Goal: Task Accomplishment & Management: Use online tool/utility

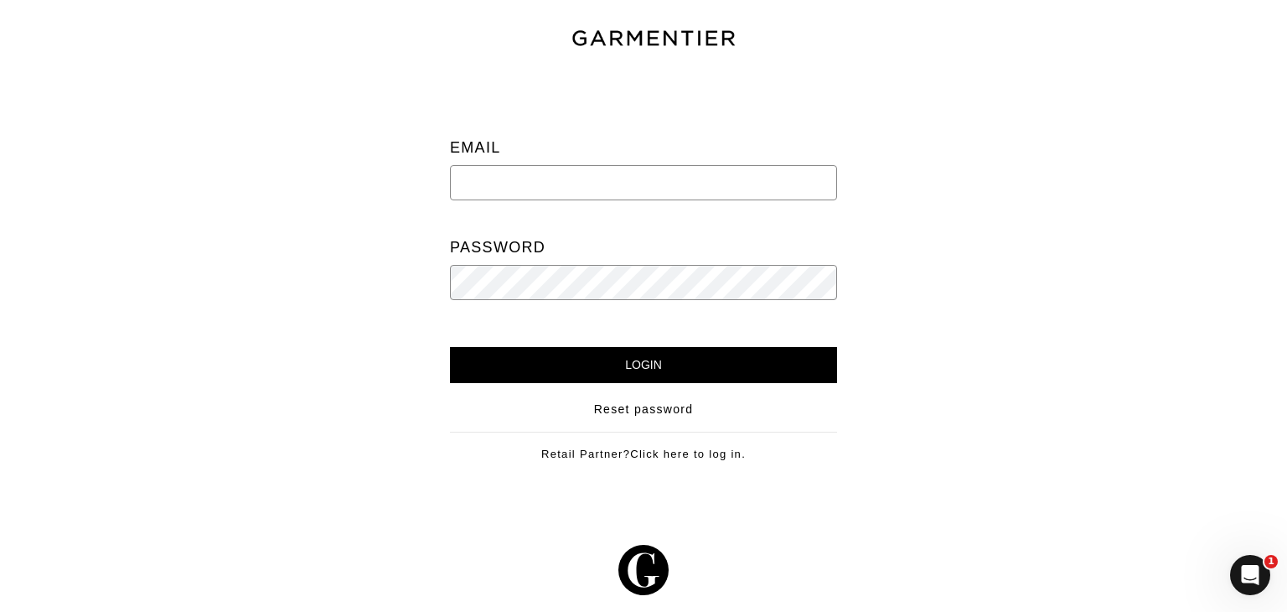
click at [555, 175] on input "email" at bounding box center [643, 182] width 387 height 35
drag, startPoint x: 896, startPoint y: 211, endPoint x: 756, endPoint y: 199, distance: 141.3
click at [896, 211] on div at bounding box center [1080, 279] width 437 height 415
click at [668, 191] on input "email" at bounding box center [643, 182] width 387 height 35
type input "info@kennistyleagency.com"
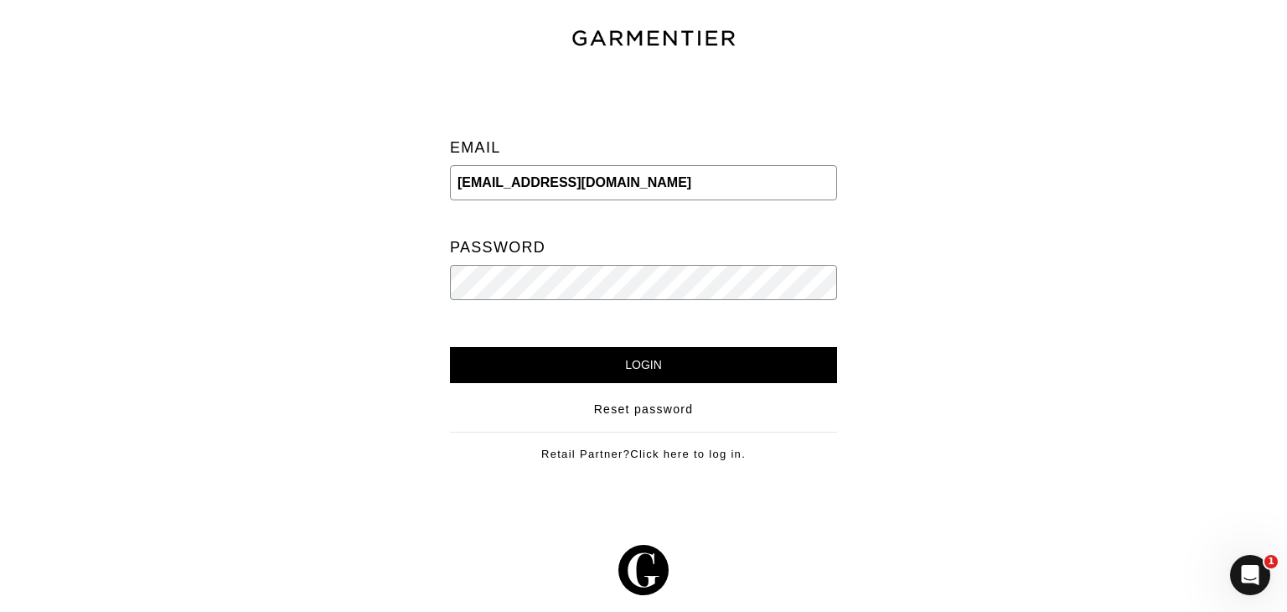
click at [450, 347] on input "Login" at bounding box center [643, 365] width 387 height 36
click at [650, 196] on input "[EMAIL_ADDRESS][DOMAIN_NAME]" at bounding box center [643, 182] width 387 height 35
type input "info@kennistyleagency.com"
click at [568, 354] on input "Login" at bounding box center [643, 365] width 387 height 36
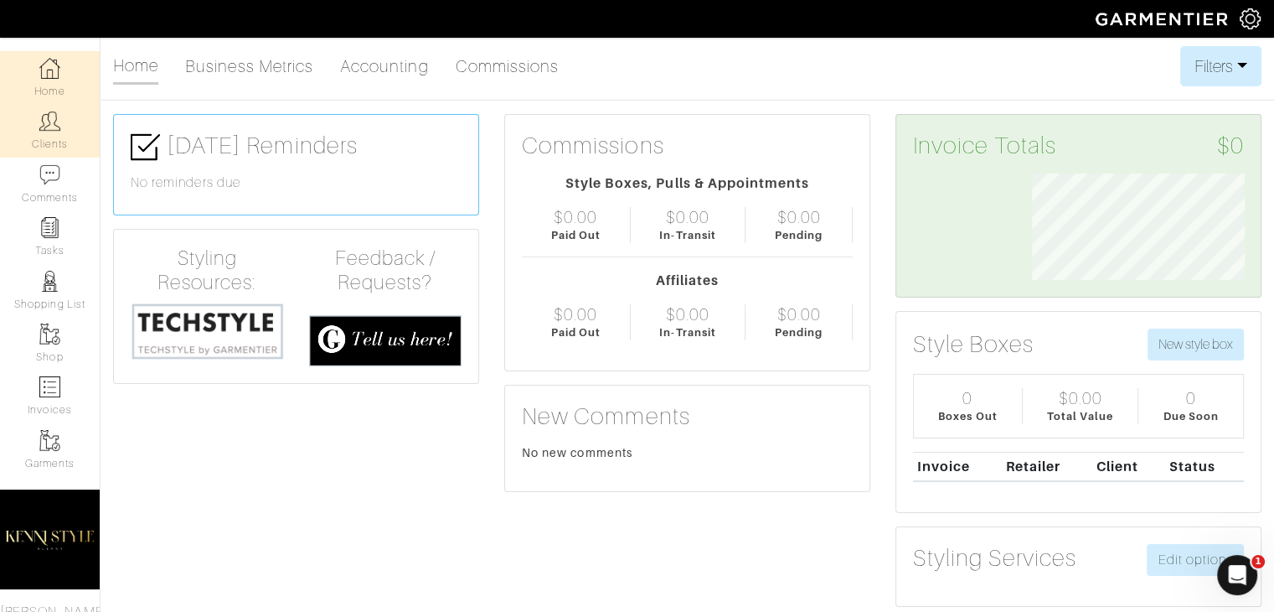
click at [53, 151] on link "Clients" at bounding box center [50, 130] width 100 height 53
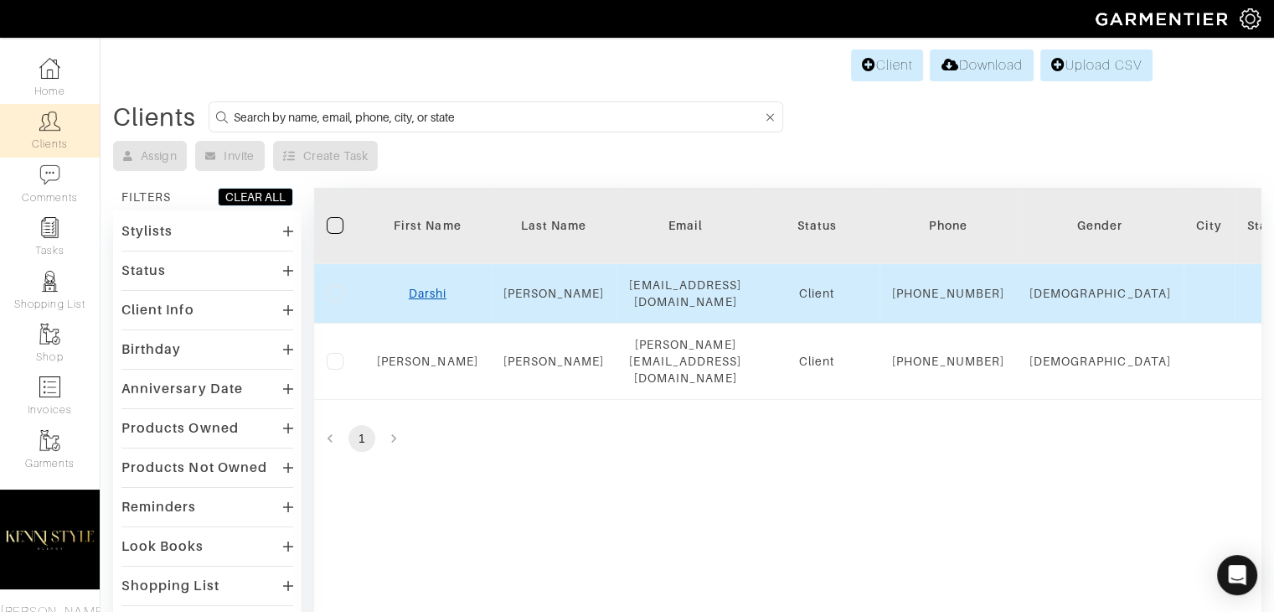
click at [426, 300] on link "Darshi" at bounding box center [428, 292] width 38 height 13
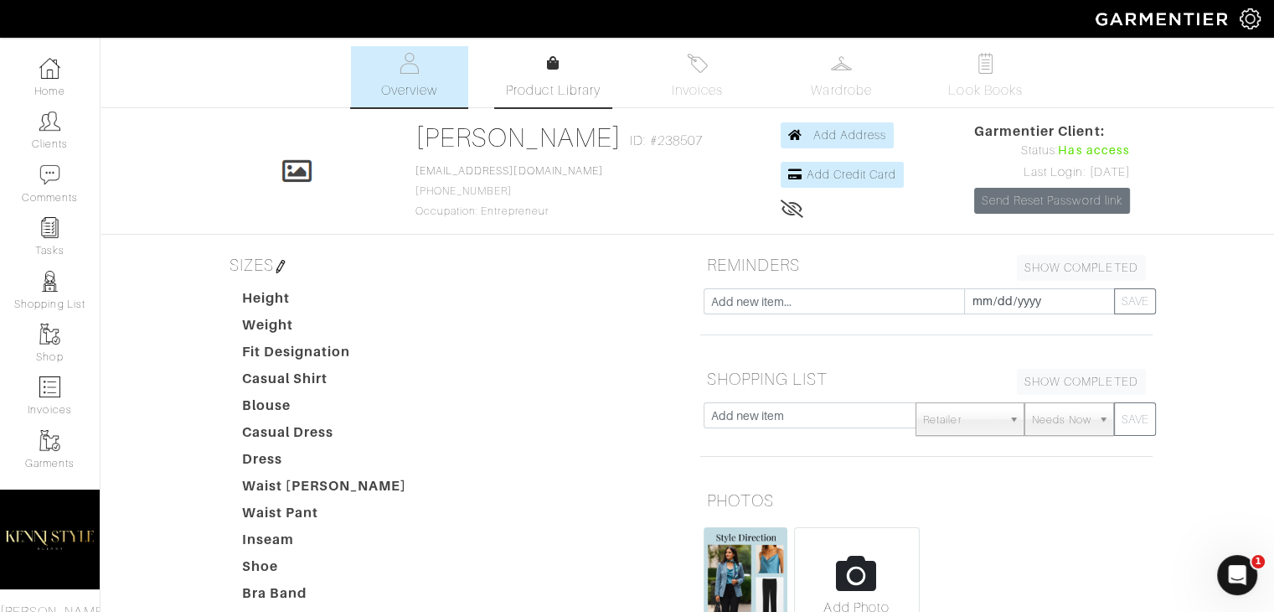
click at [571, 71] on link "Product Library" at bounding box center [553, 77] width 117 height 47
click at [536, 72] on link "Product Library" at bounding box center [553, 77] width 117 height 47
click at [45, 344] on img at bounding box center [49, 333] width 21 height 21
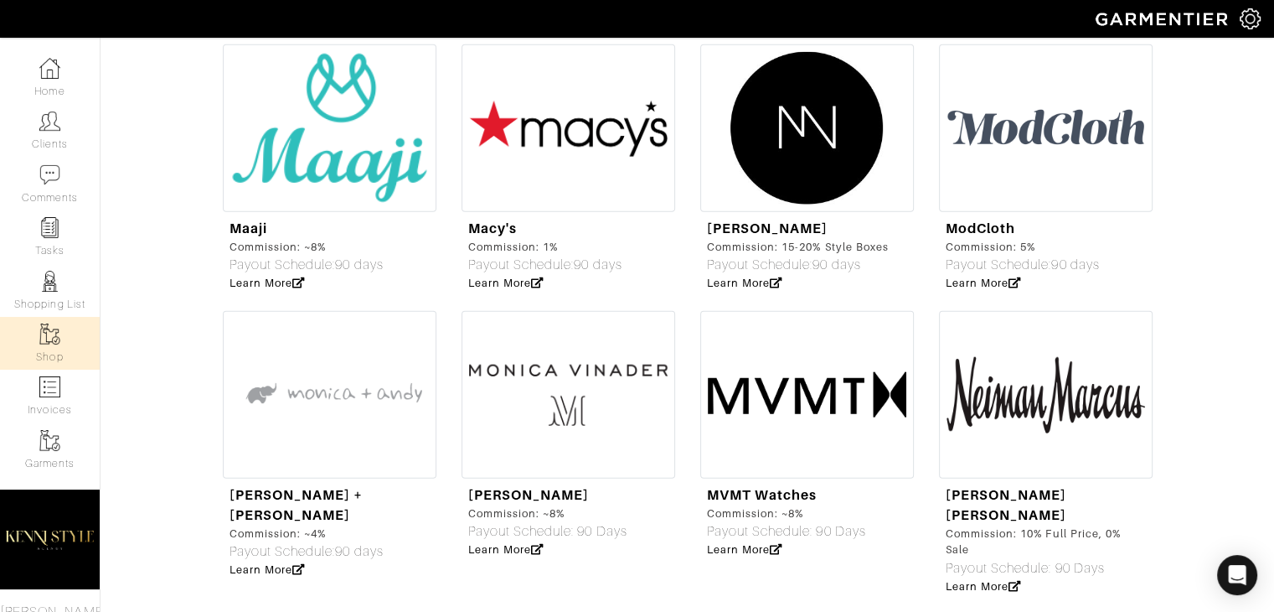
scroll to position [4041, 0]
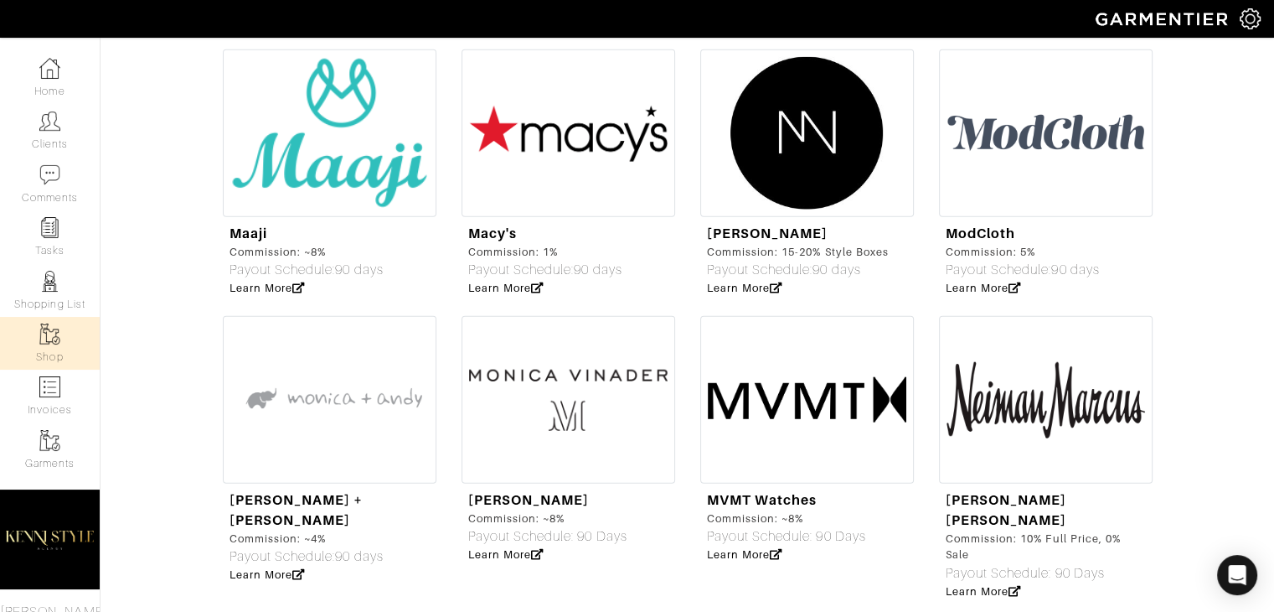
click at [946, 316] on img at bounding box center [1046, 400] width 214 height 168
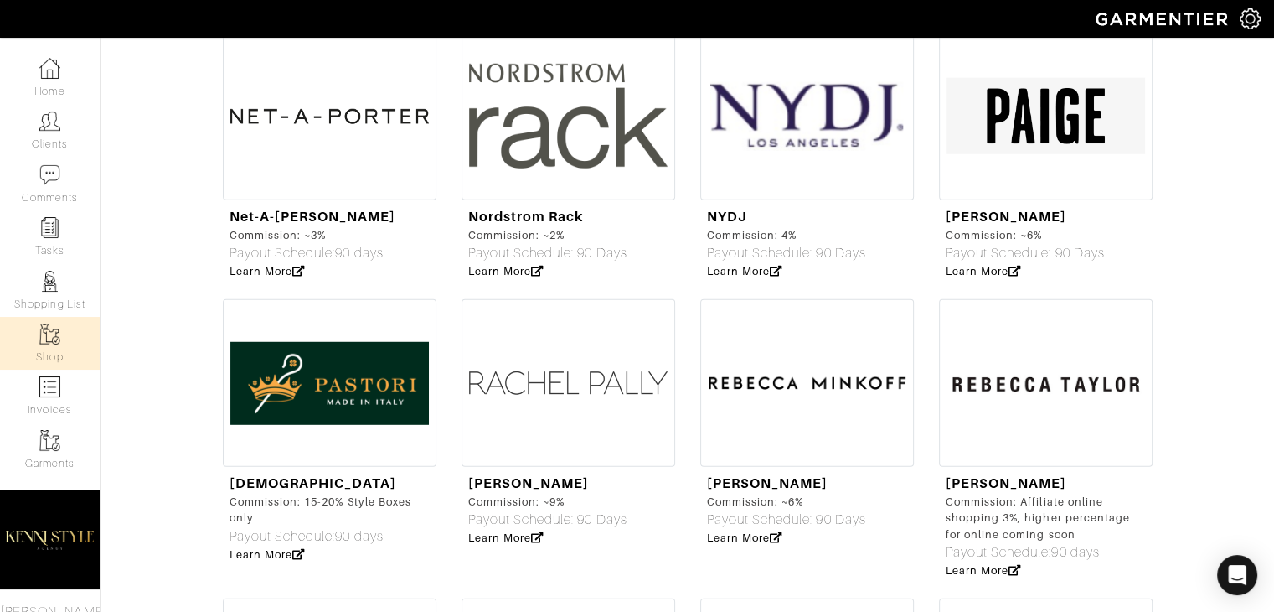
scroll to position [4629, 0]
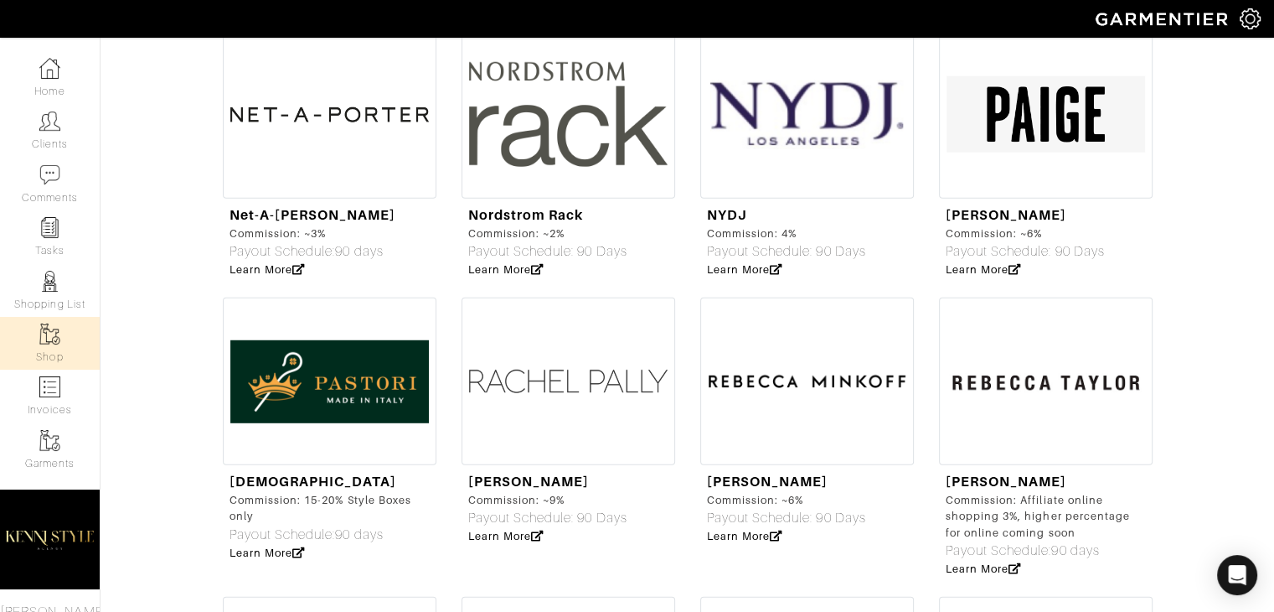
click at [319, 330] on img at bounding box center [330, 381] width 214 height 168
select select "3402"
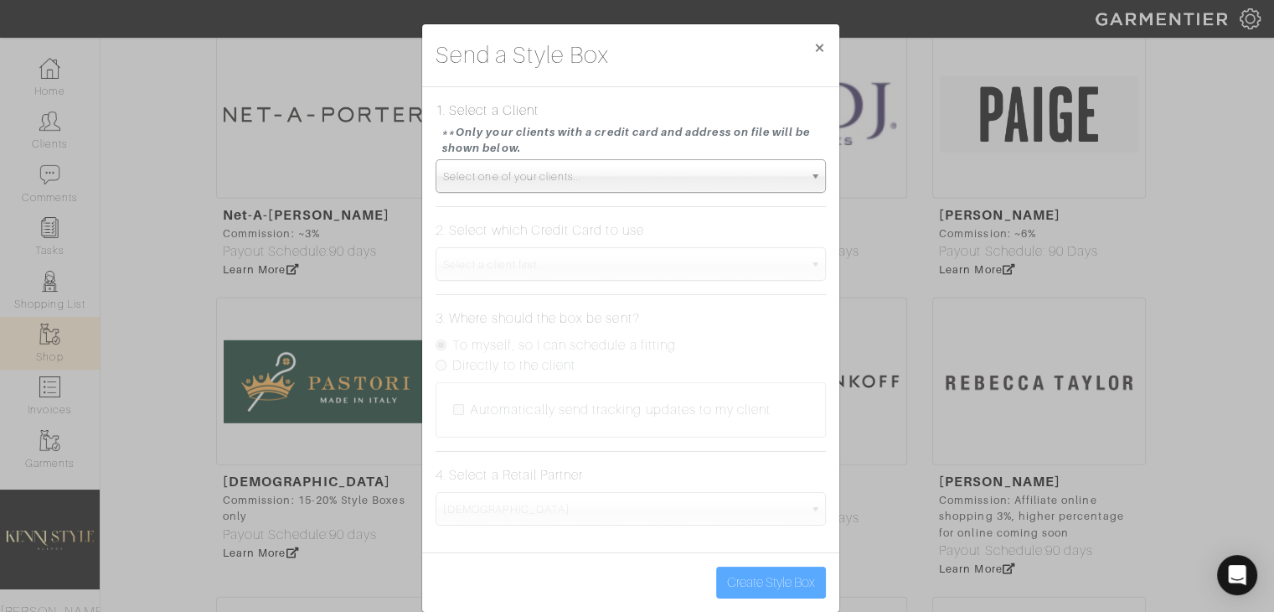
click at [355, 266] on div "Send a Style Box × 1. Select a Client **Only your clients with a credit card an…" at bounding box center [637, 306] width 1274 height 612
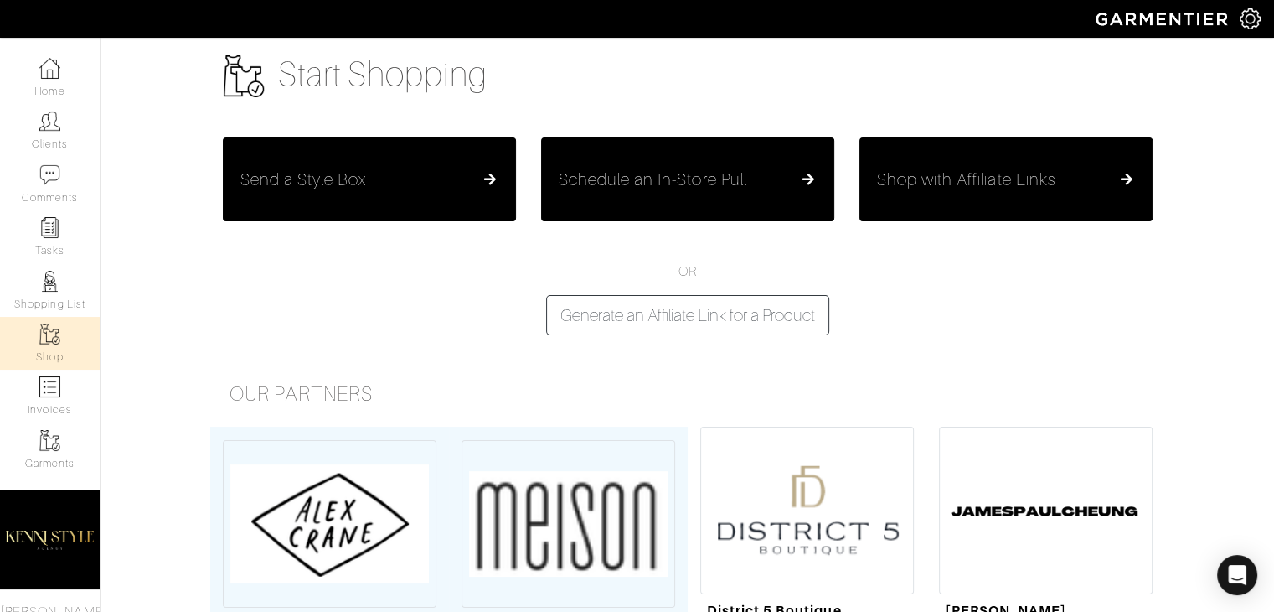
scroll to position [0, 0]
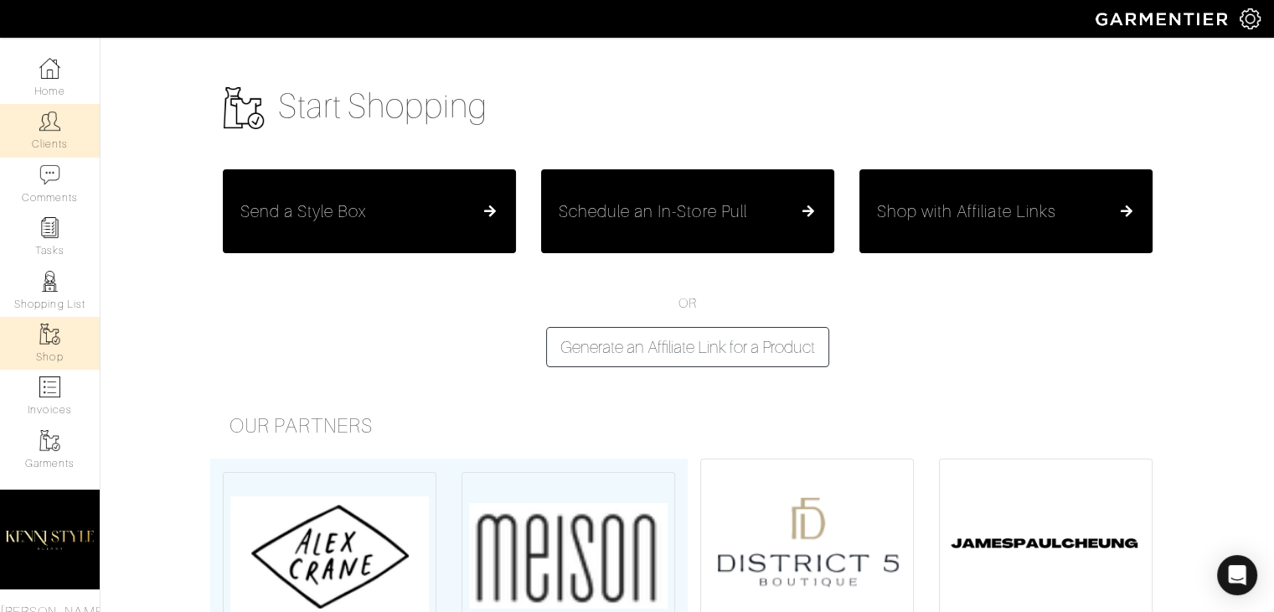
click at [37, 139] on link "Clients" at bounding box center [50, 130] width 100 height 53
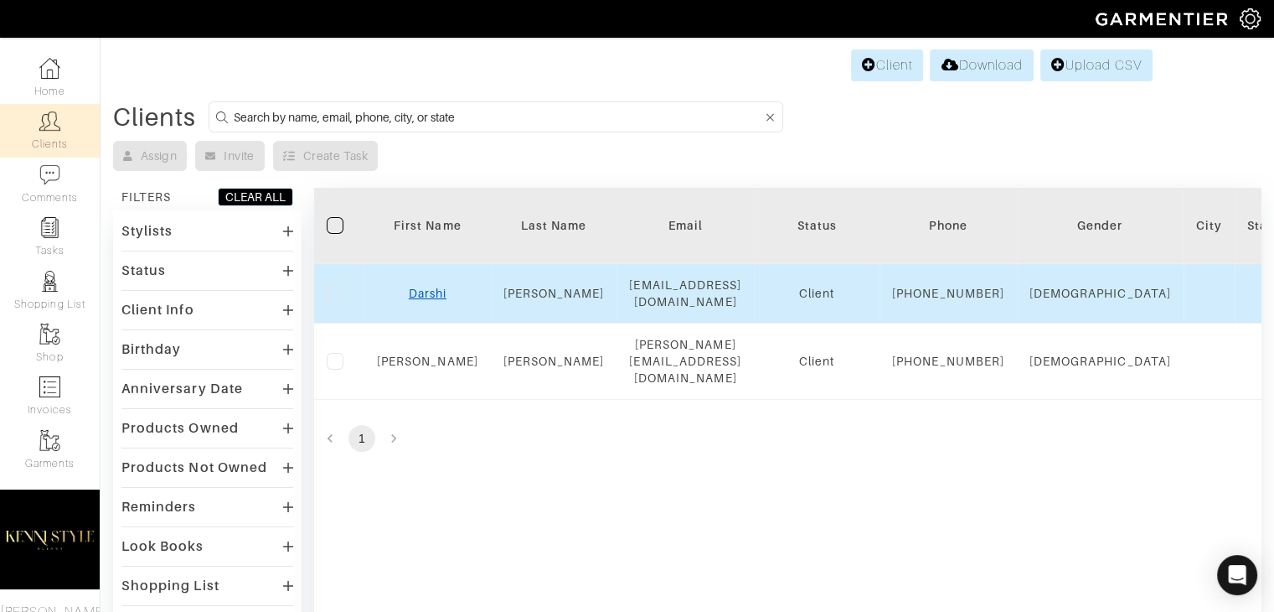
click at [421, 300] on link "Darshi" at bounding box center [428, 292] width 38 height 13
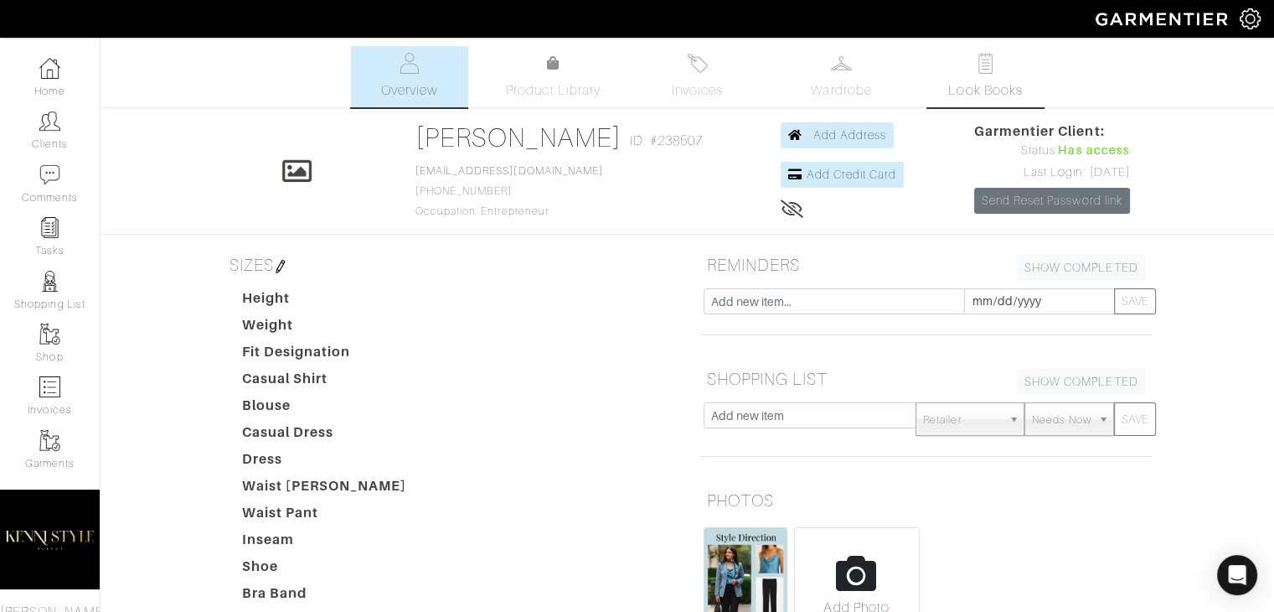
click at [952, 55] on link "Look Books" at bounding box center [985, 76] width 117 height 61
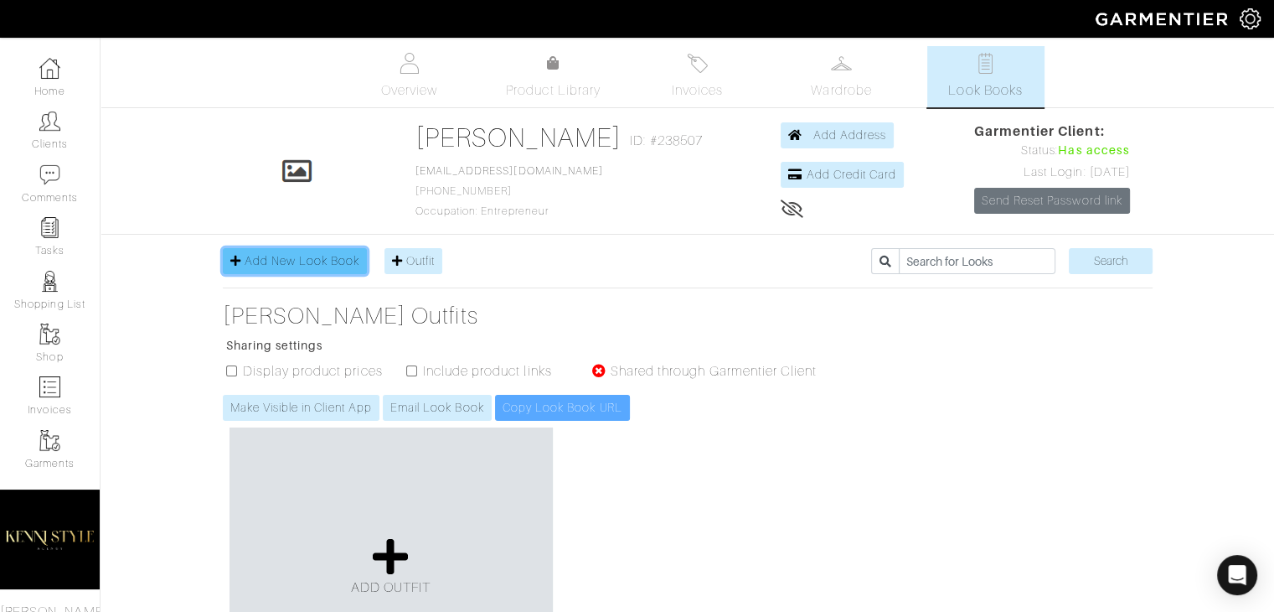
click at [305, 267] on link "Add New Look Book" at bounding box center [295, 261] width 145 height 26
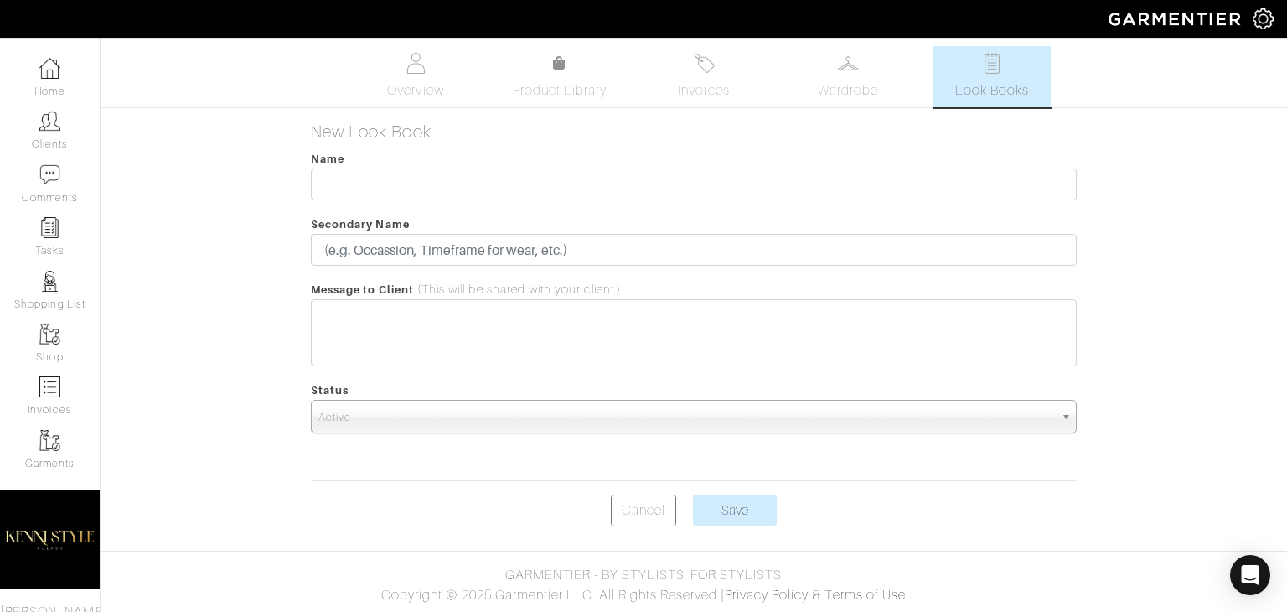
drag, startPoint x: 1183, startPoint y: 222, endPoint x: 972, endPoint y: 78, distance: 255.6
click at [972, 78] on link "Look Books" at bounding box center [991, 76] width 117 height 61
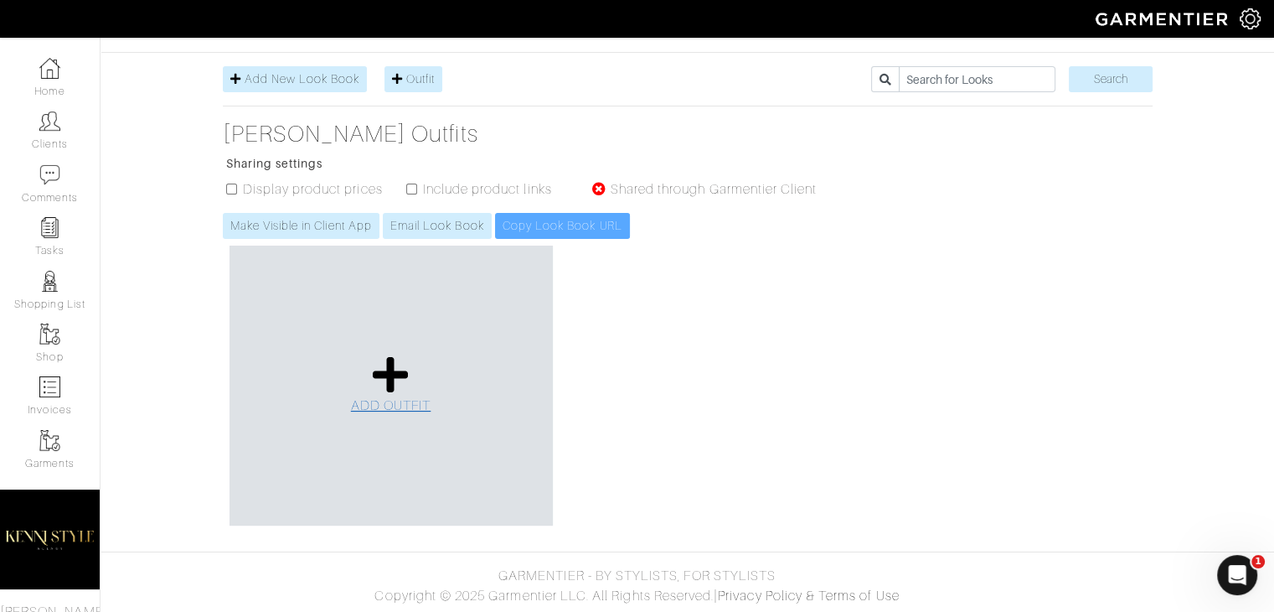
click at [402, 371] on icon at bounding box center [391, 374] width 36 height 40
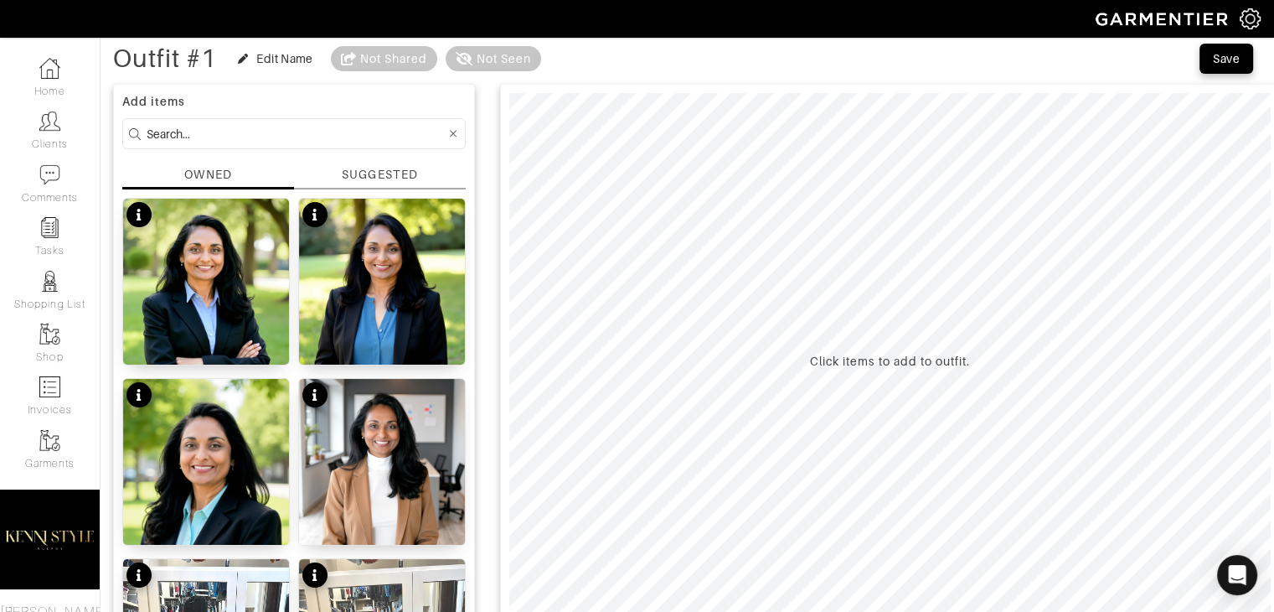
scroll to position [80, 0]
click at [373, 173] on div "SUGGESTED" at bounding box center [379, 174] width 75 height 18
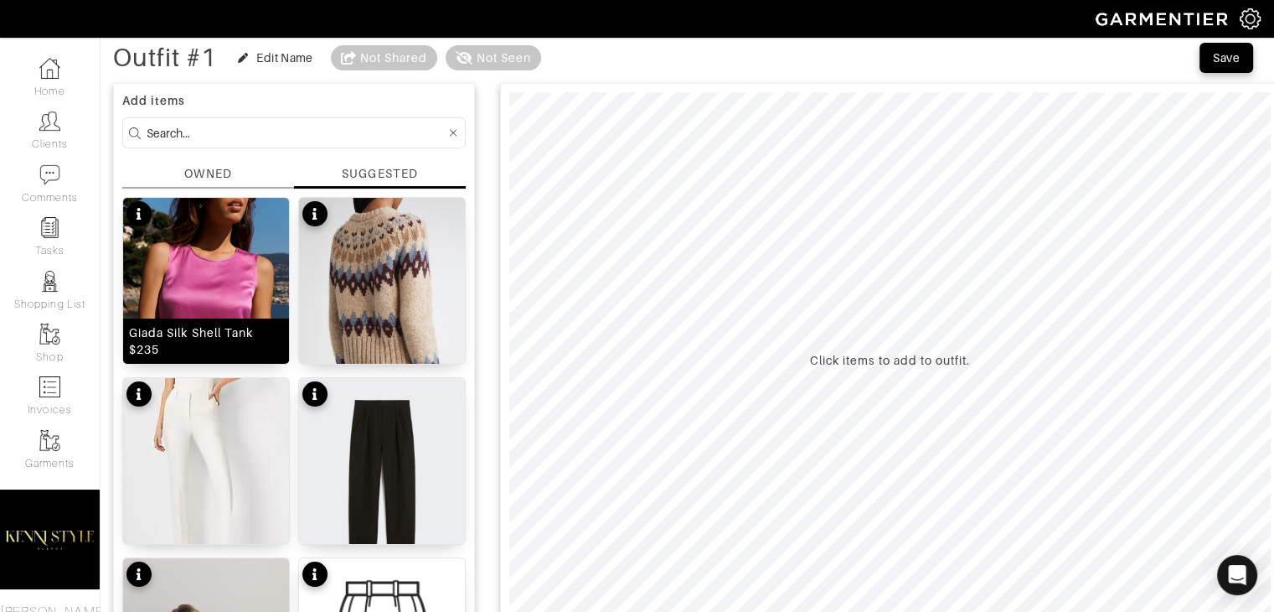
click at [222, 275] on img at bounding box center [206, 336] width 166 height 276
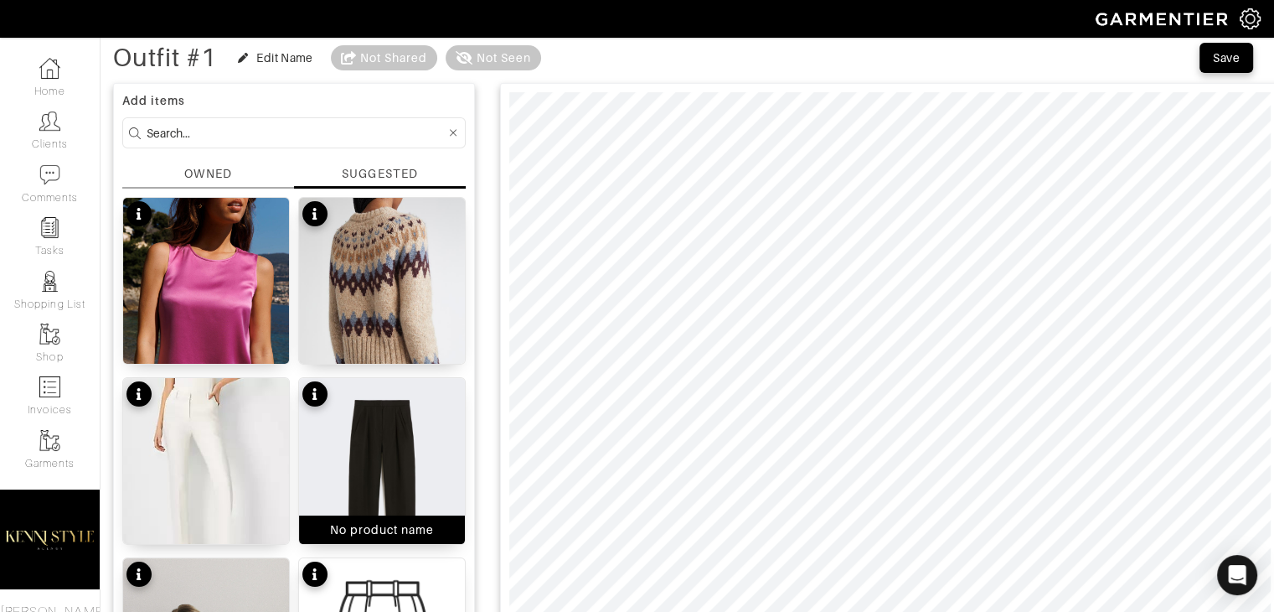
click at [368, 480] on img at bounding box center [382, 488] width 166 height 221
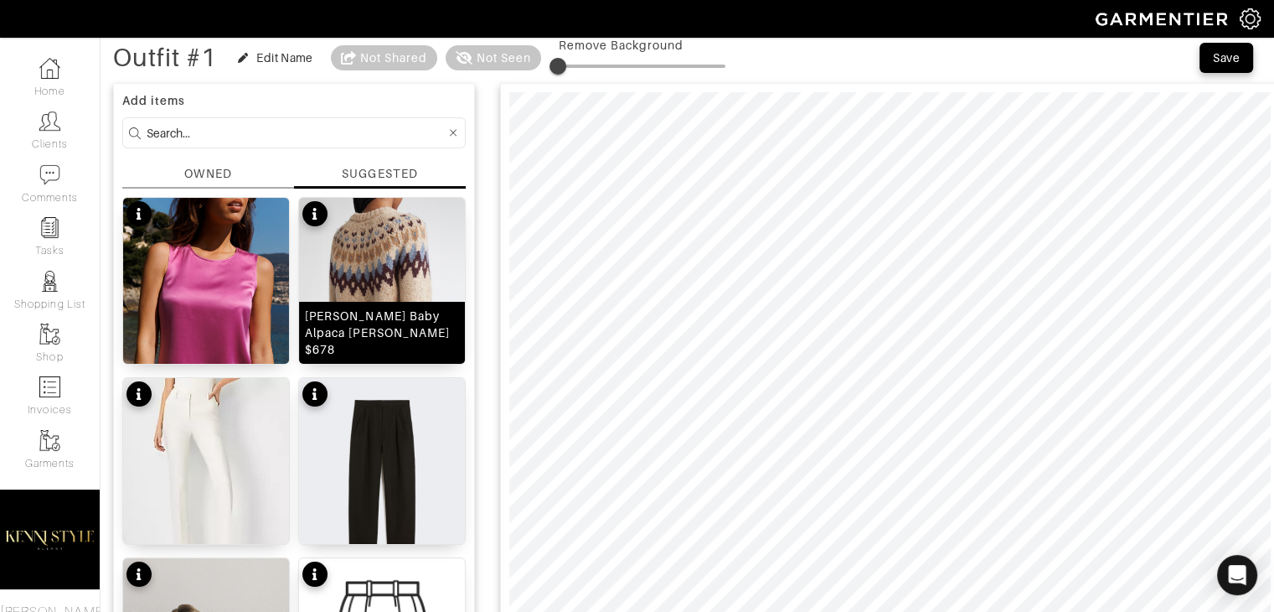
click at [390, 289] on img at bounding box center [382, 325] width 166 height 255
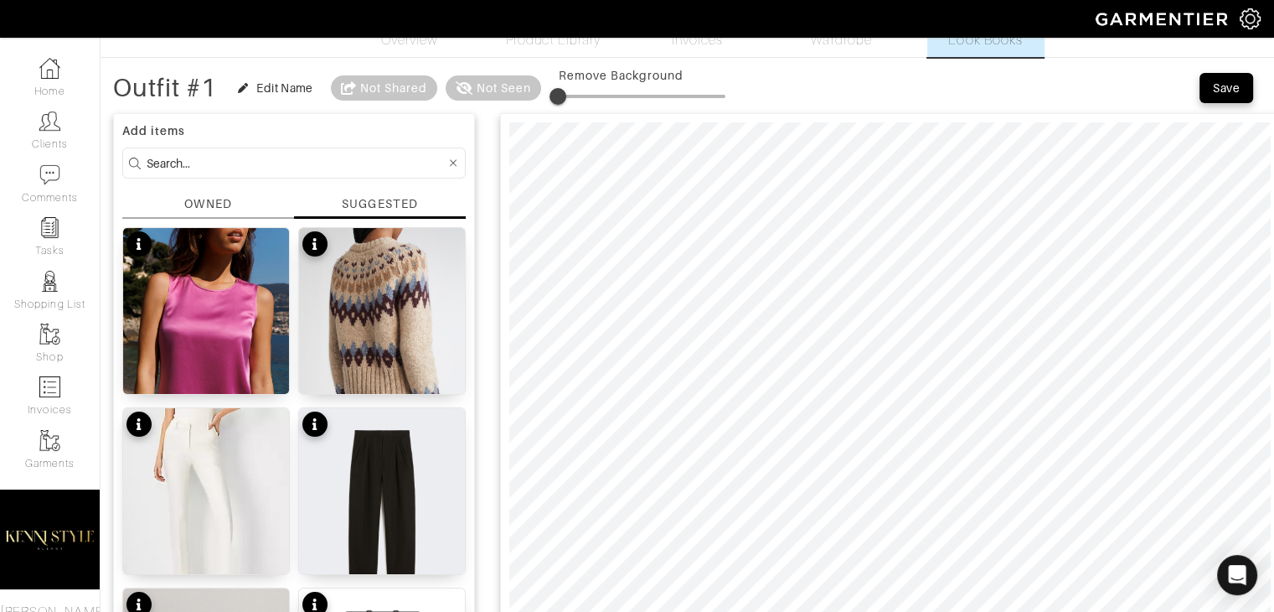
scroll to position [0, 0]
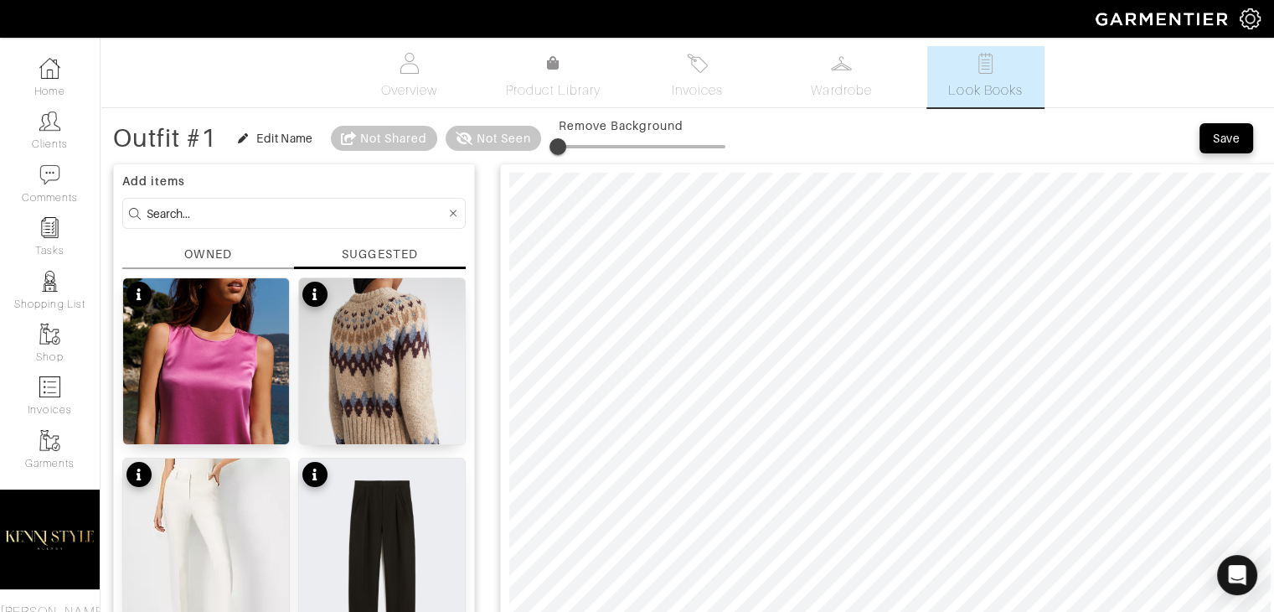
drag, startPoint x: 556, startPoint y: 152, endPoint x: 805, endPoint y: 170, distance: 249.4
type input "0"
drag, startPoint x: 720, startPoint y: 151, endPoint x: 560, endPoint y: 148, distance: 160.0
click at [560, 148] on span at bounding box center [558, 146] width 17 height 17
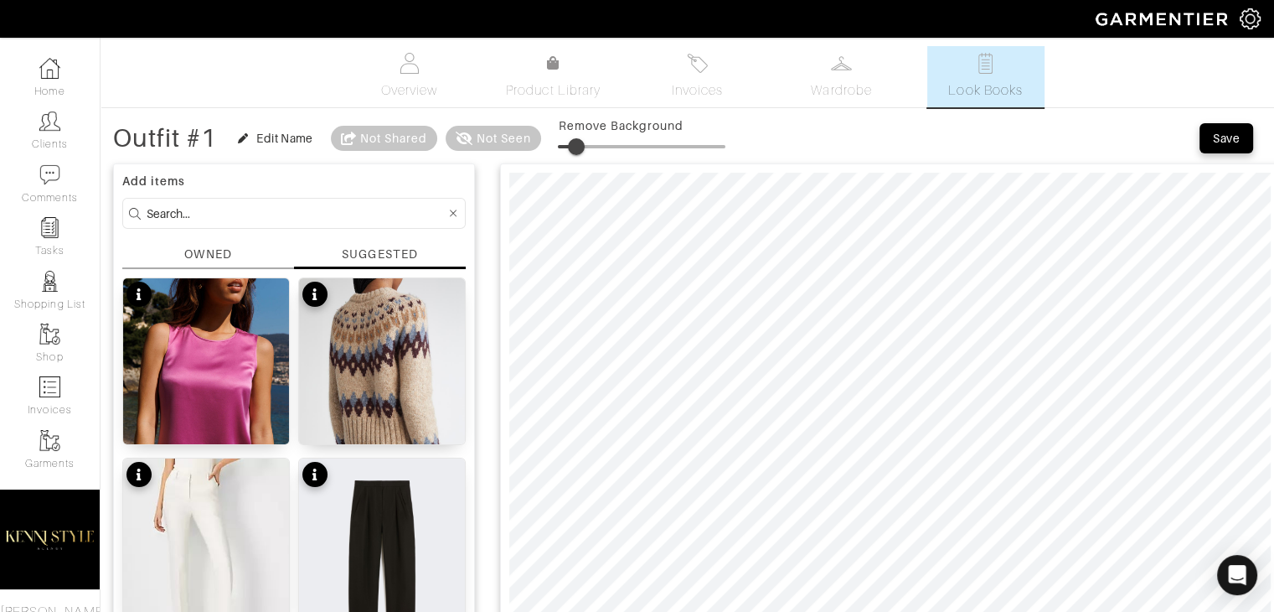
type input "21"
drag, startPoint x: 556, startPoint y: 152, endPoint x: 596, endPoint y: 152, distance: 40.2
click at [596, 152] on span at bounding box center [593, 146] width 17 height 17
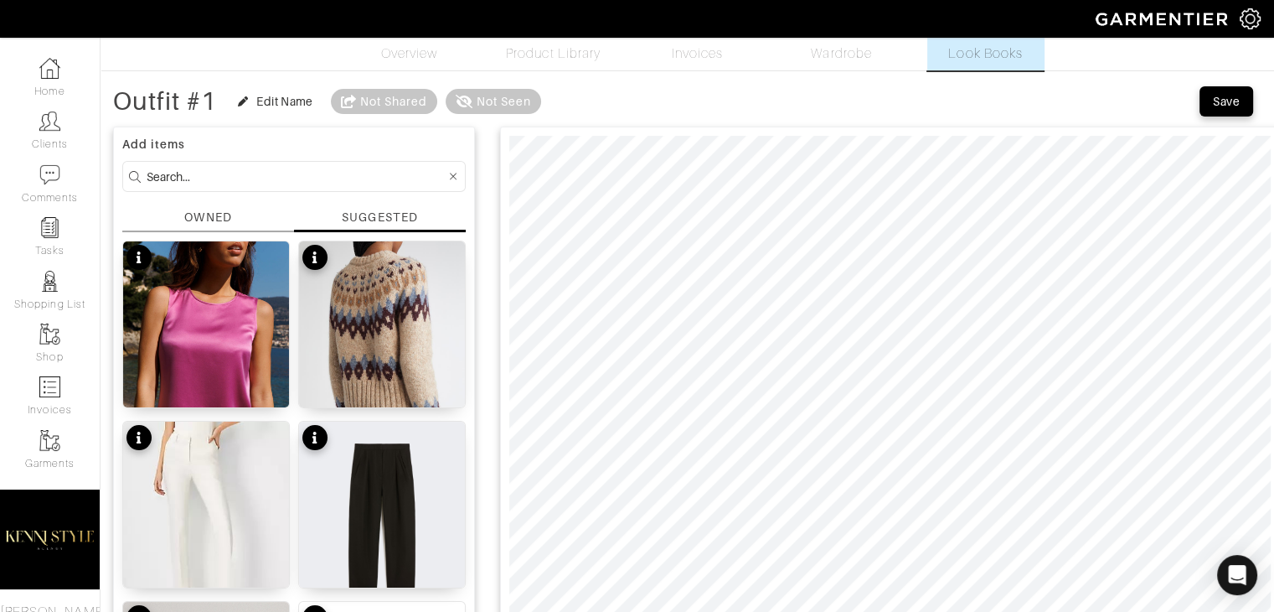
scroll to position [37, 0]
click at [51, 144] on link "Clients" at bounding box center [50, 130] width 100 height 53
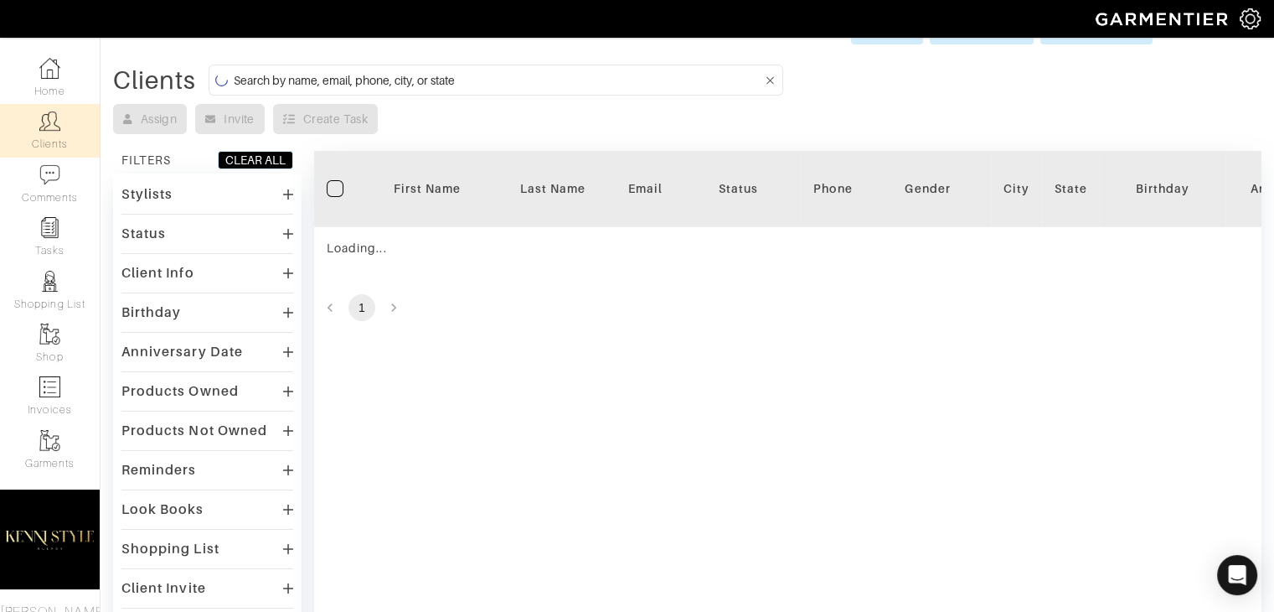
drag, startPoint x: 368, startPoint y: 145, endPoint x: 385, endPoint y: 200, distance: 58.0
click at [385, 200] on div "Clients Assign Invite Create Task FILTERS CLEAR ALL Stylists Status Client Pros…" at bounding box center [687, 416] width 1148 height 702
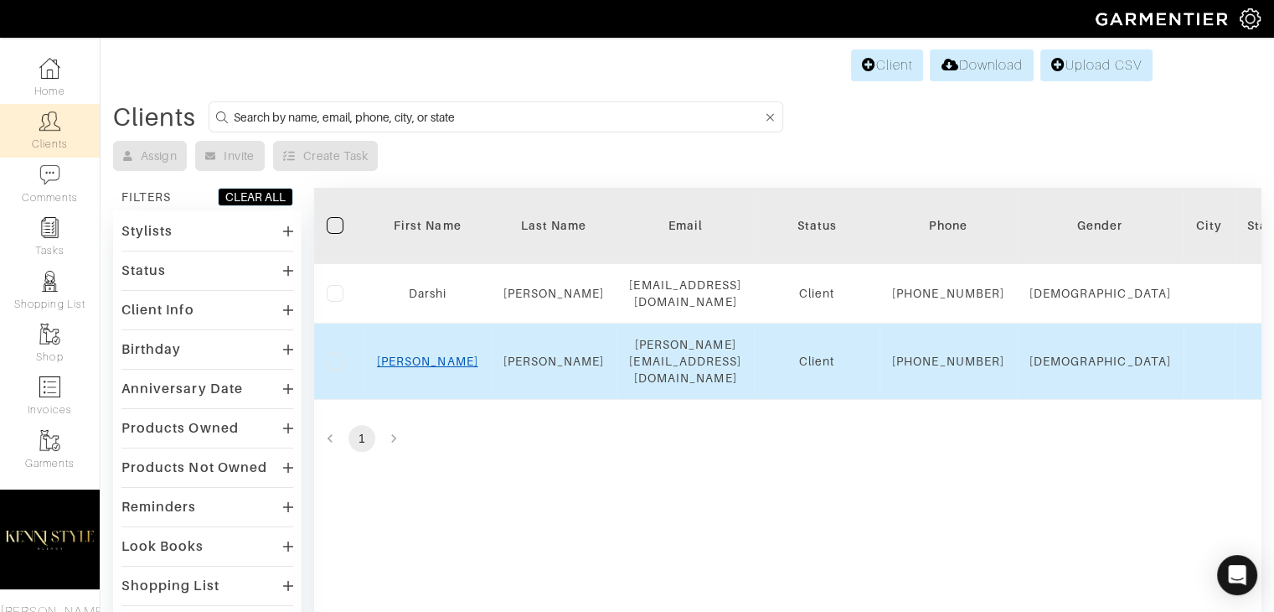
click at [432, 368] on link "Kenisha" at bounding box center [427, 360] width 101 height 13
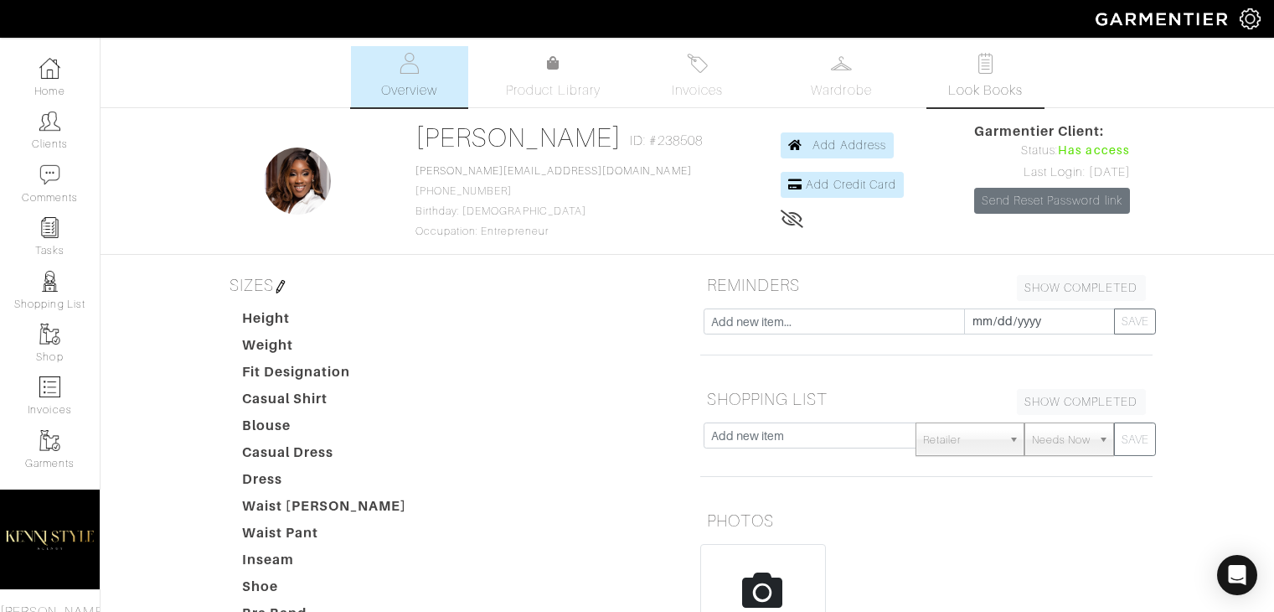
click at [965, 76] on link "Look Books" at bounding box center [985, 76] width 117 height 61
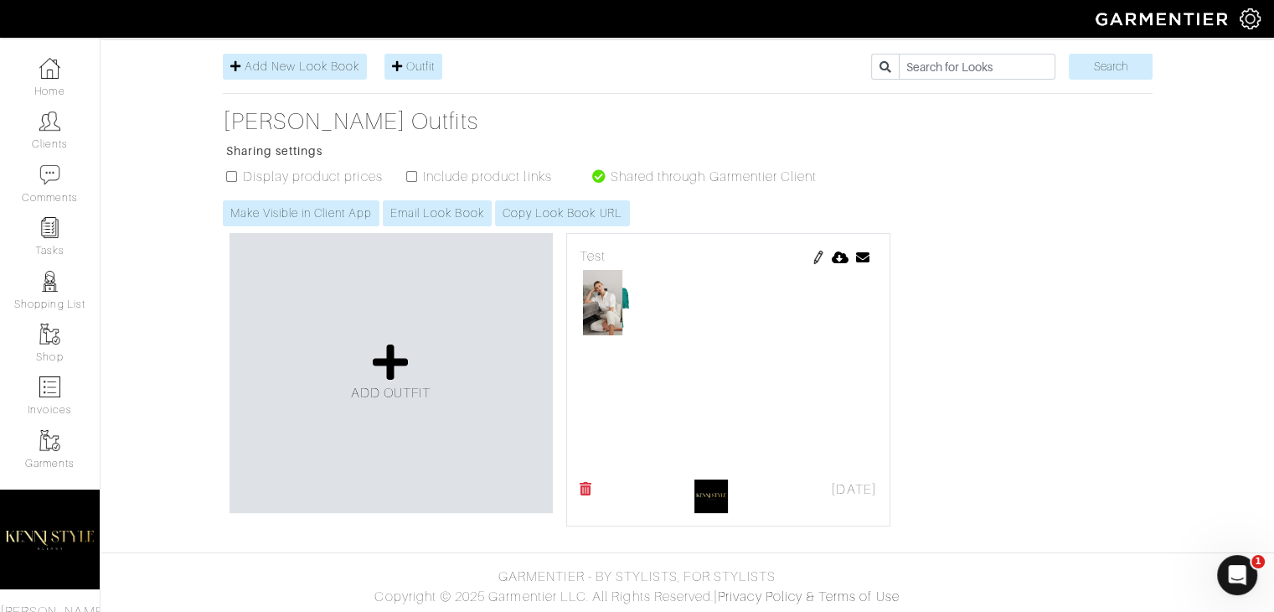
click at [819, 261] on img at bounding box center [818, 256] width 13 height 13
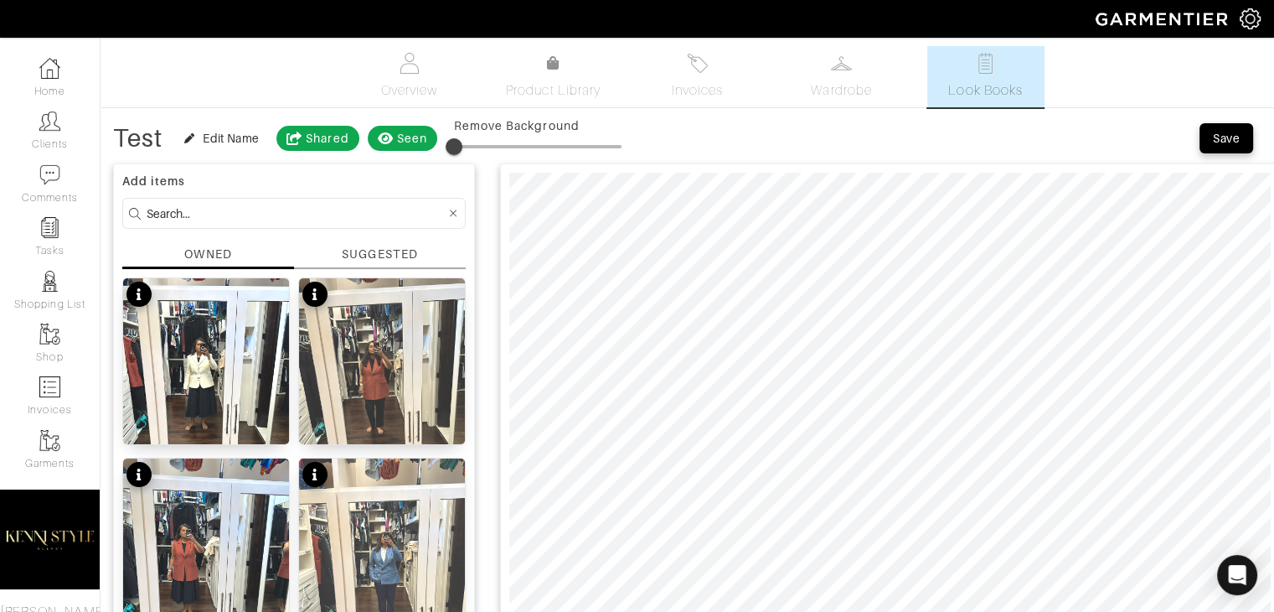
click at [359, 260] on div "SUGGESTED" at bounding box center [379, 254] width 75 height 18
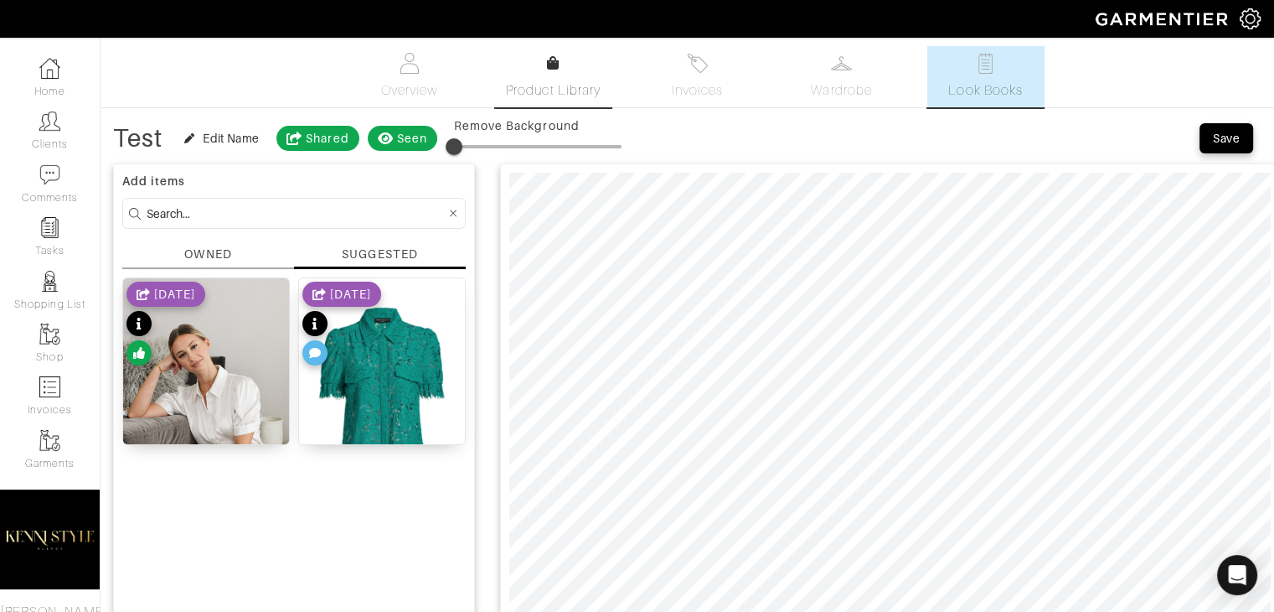
click at [547, 80] on span "Product Library" at bounding box center [553, 90] width 95 height 20
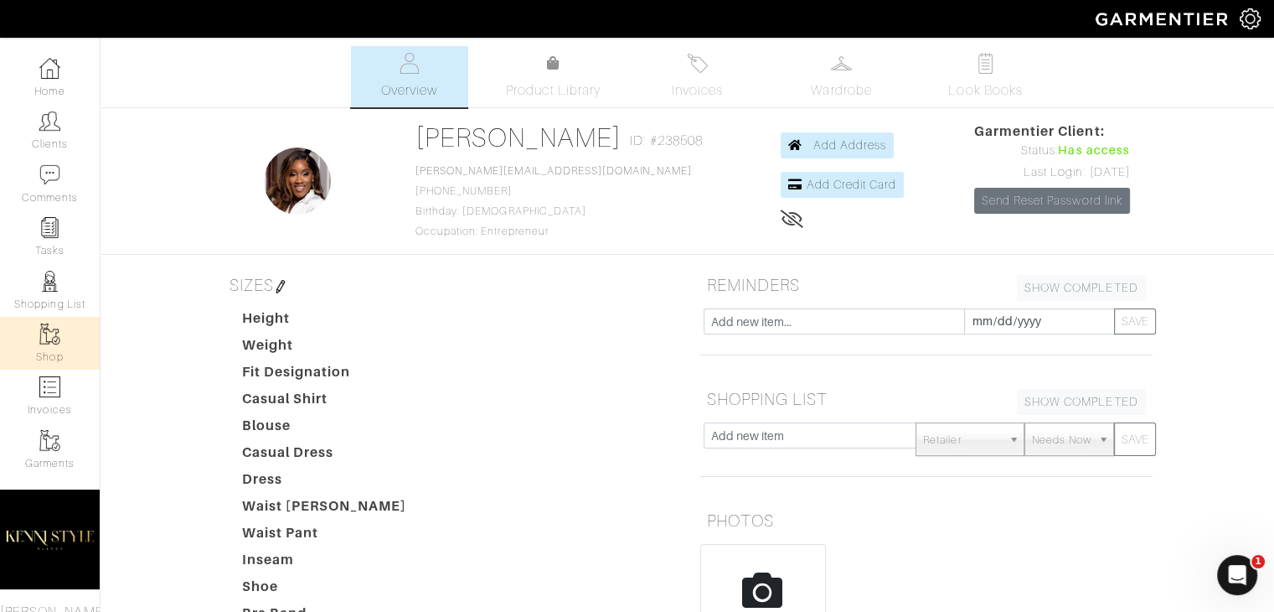
click at [54, 343] on link "Shop" at bounding box center [50, 343] width 100 height 53
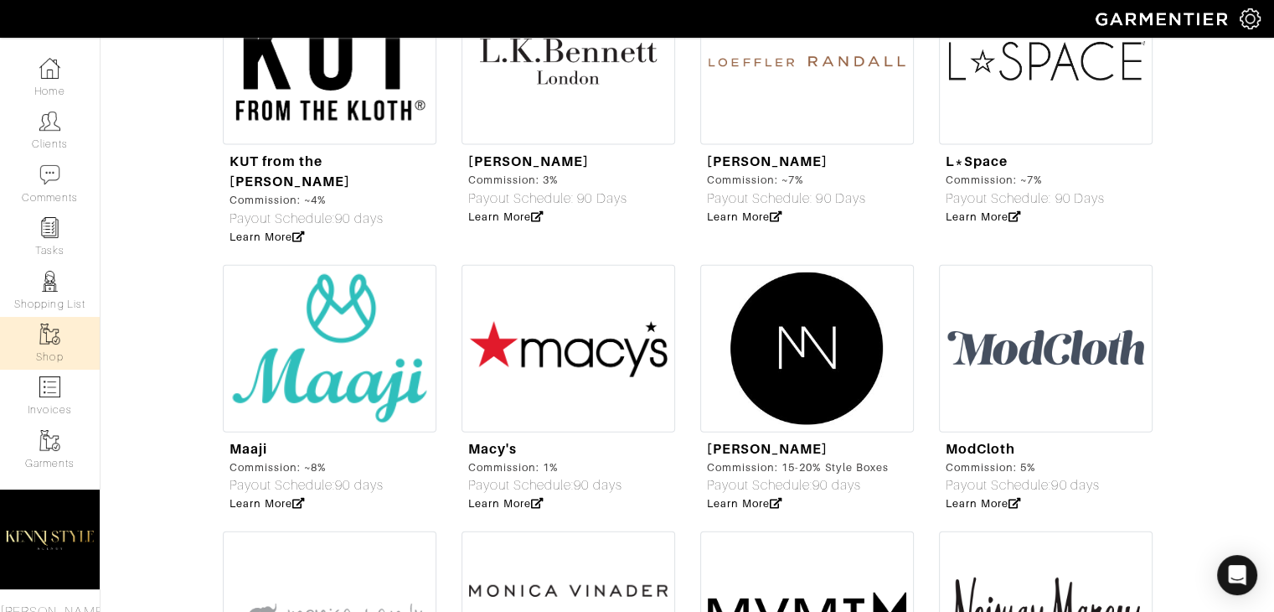
scroll to position [3832, 0]
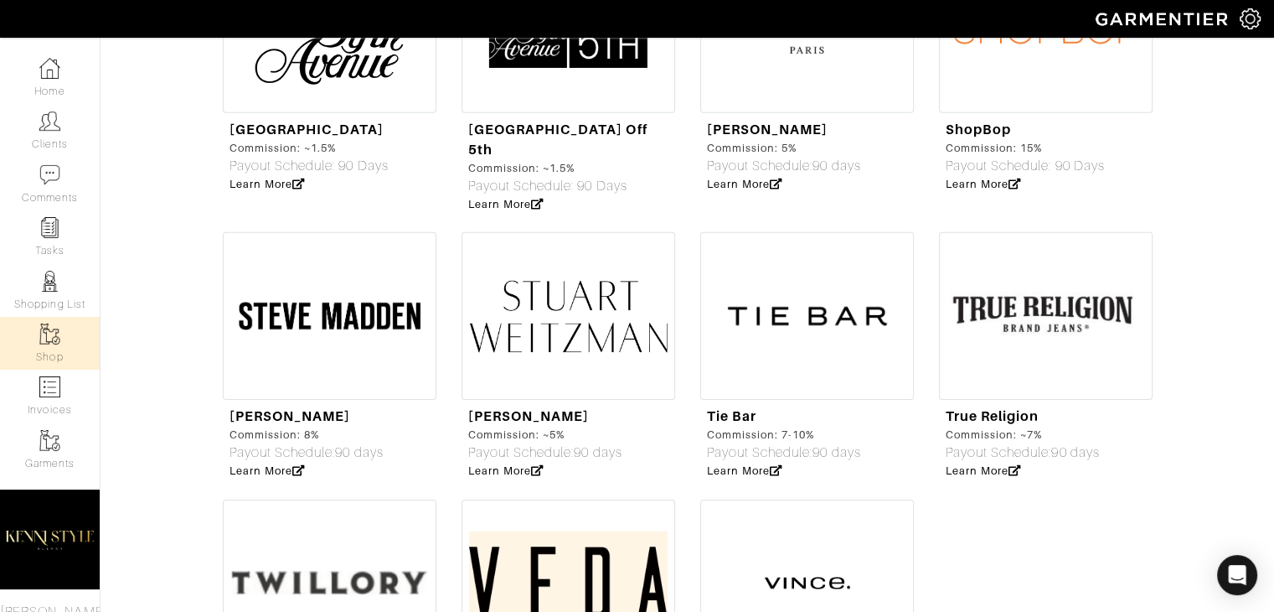
scroll to position [5415, 0]
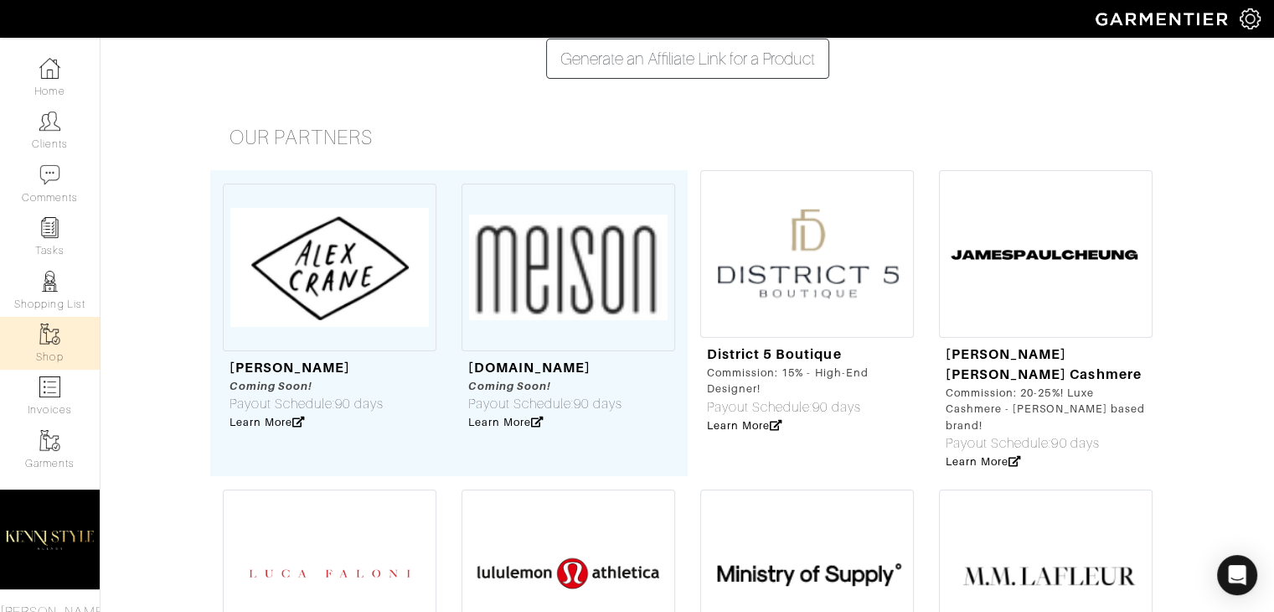
scroll to position [0, 0]
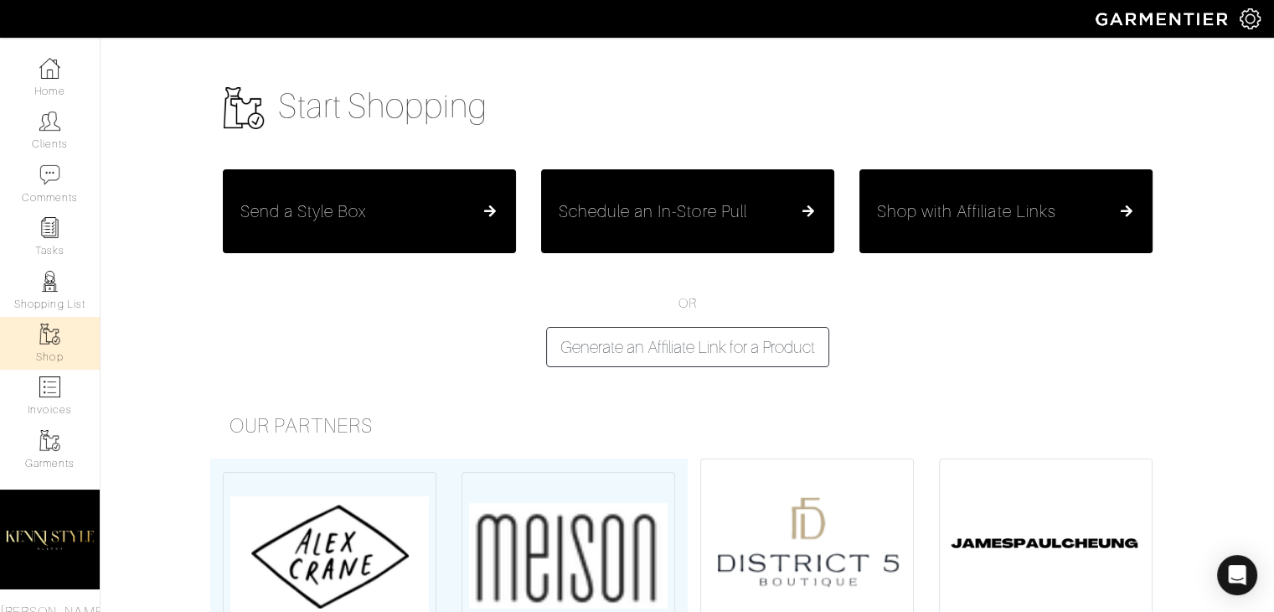
click at [1246, 27] on img at bounding box center [1250, 18] width 21 height 21
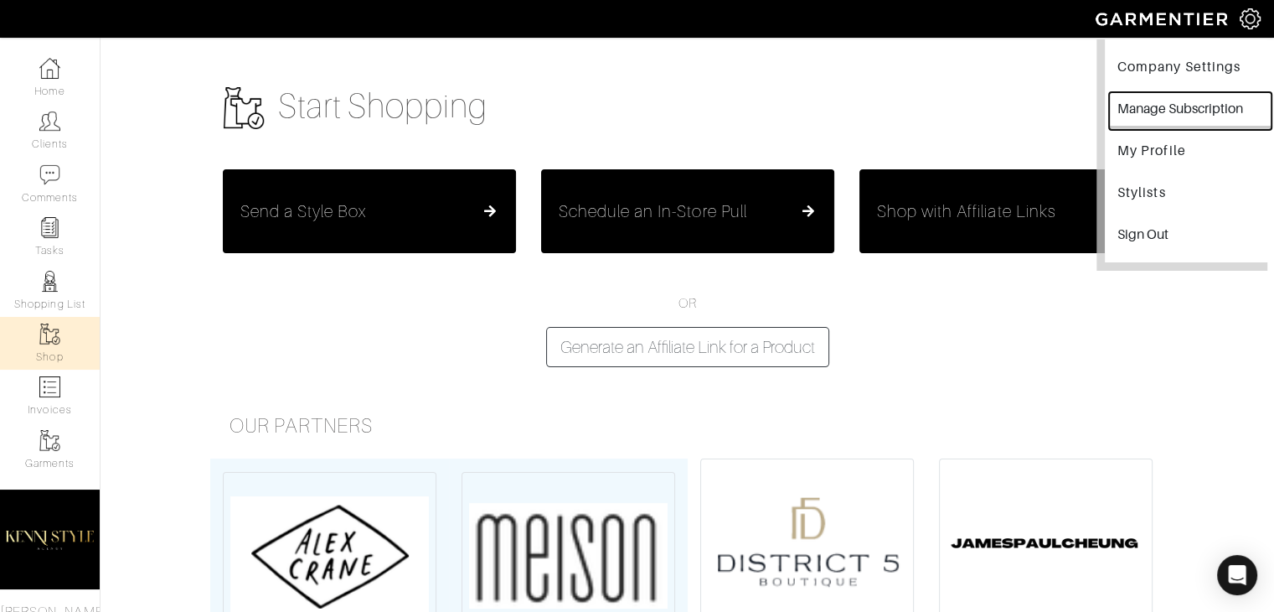
click at [1179, 122] on button "Manage Subscription" at bounding box center [1190, 111] width 163 height 38
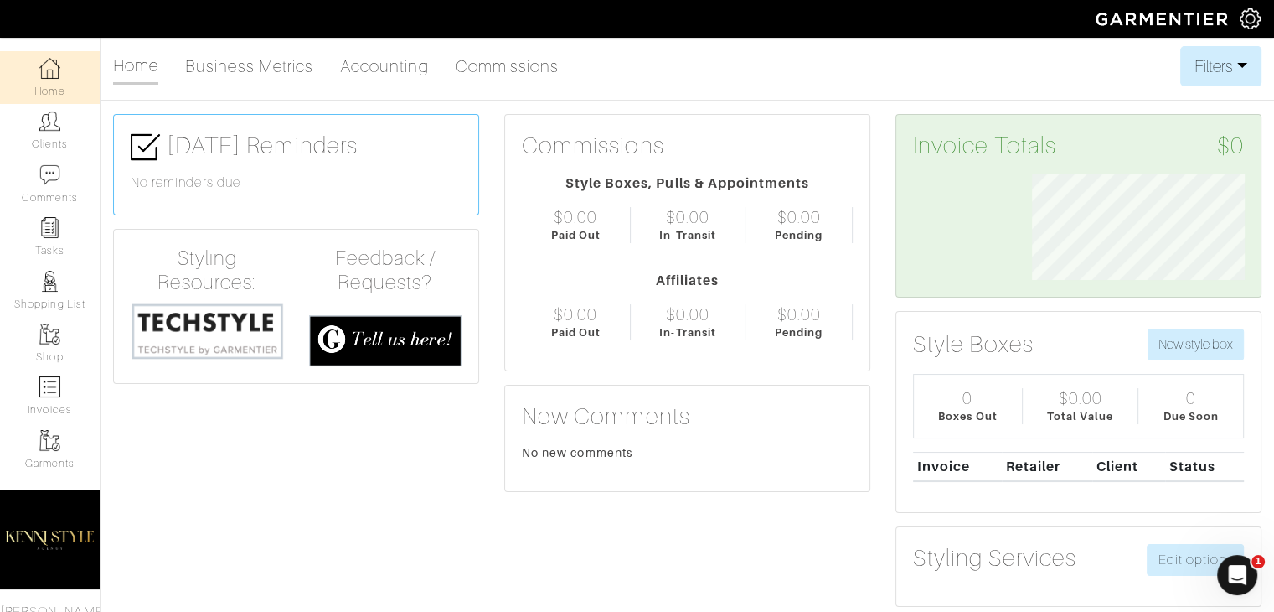
click at [829, 453] on div "No new comments" at bounding box center [687, 452] width 331 height 17
click at [47, 294] on link "Shopping List" at bounding box center [50, 290] width 100 height 53
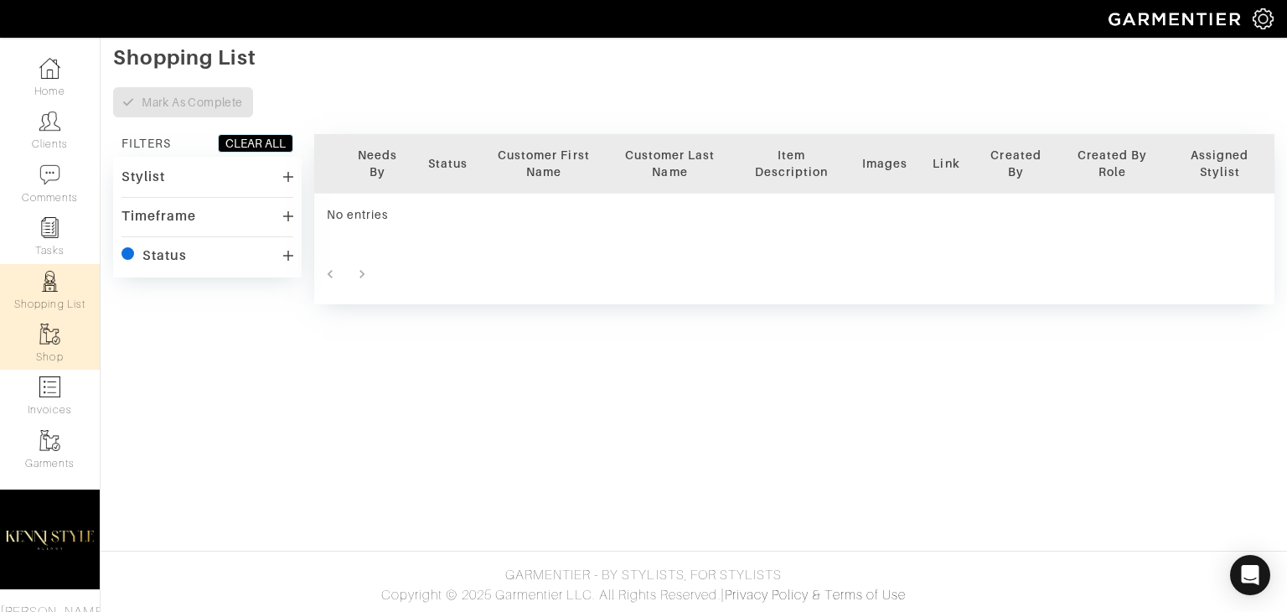
click at [48, 344] on img at bounding box center [49, 333] width 21 height 21
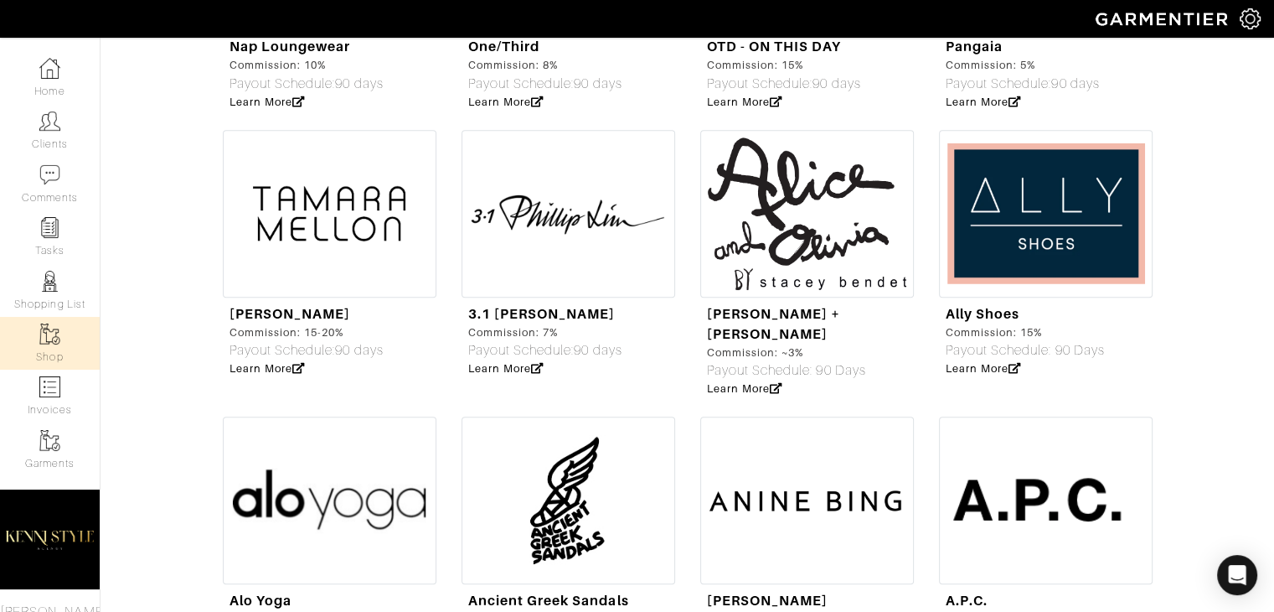
scroll to position [1189, 0]
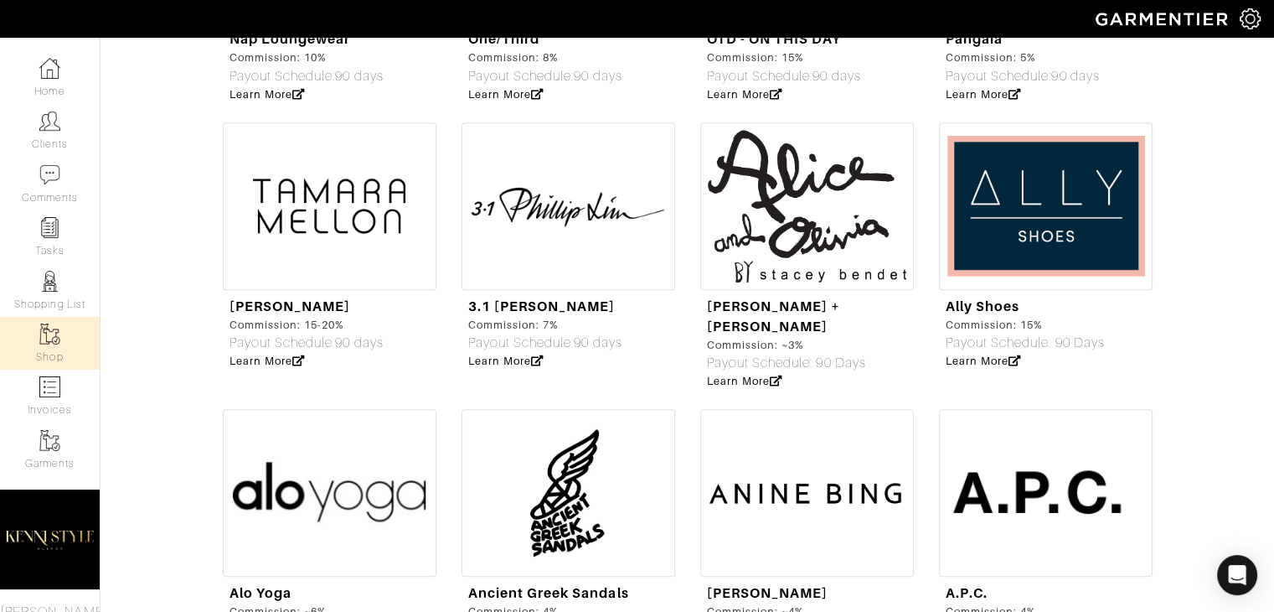
click at [343, 239] on img at bounding box center [330, 206] width 214 height 168
select select "6091"
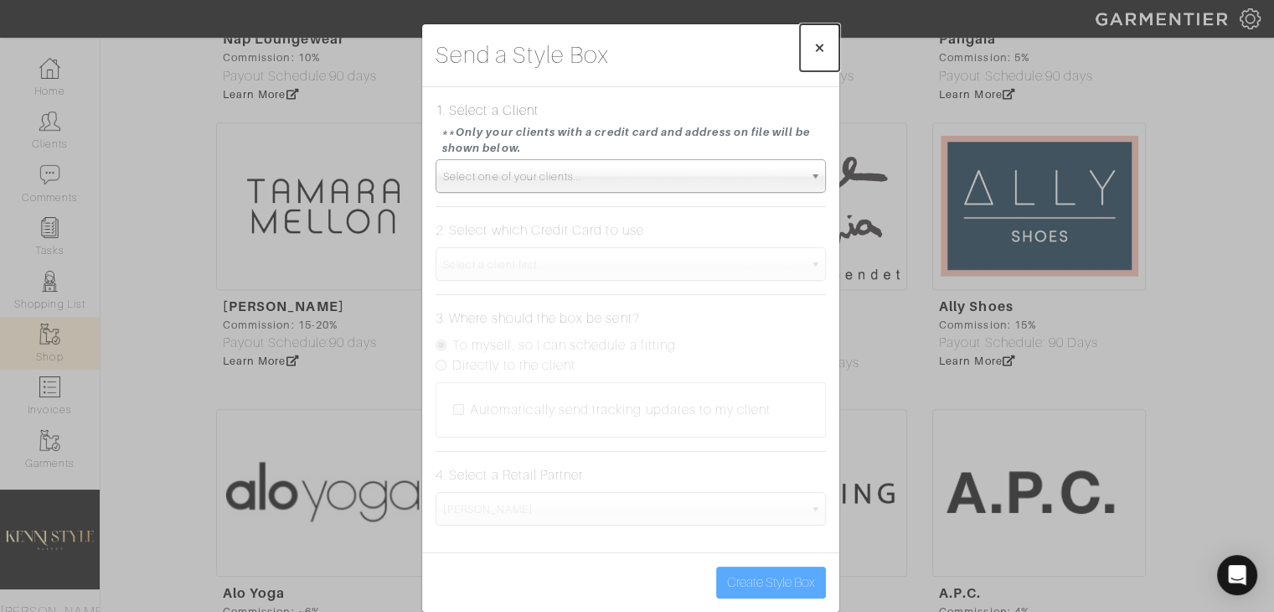
click at [814, 44] on span "×" at bounding box center [819, 47] width 13 height 23
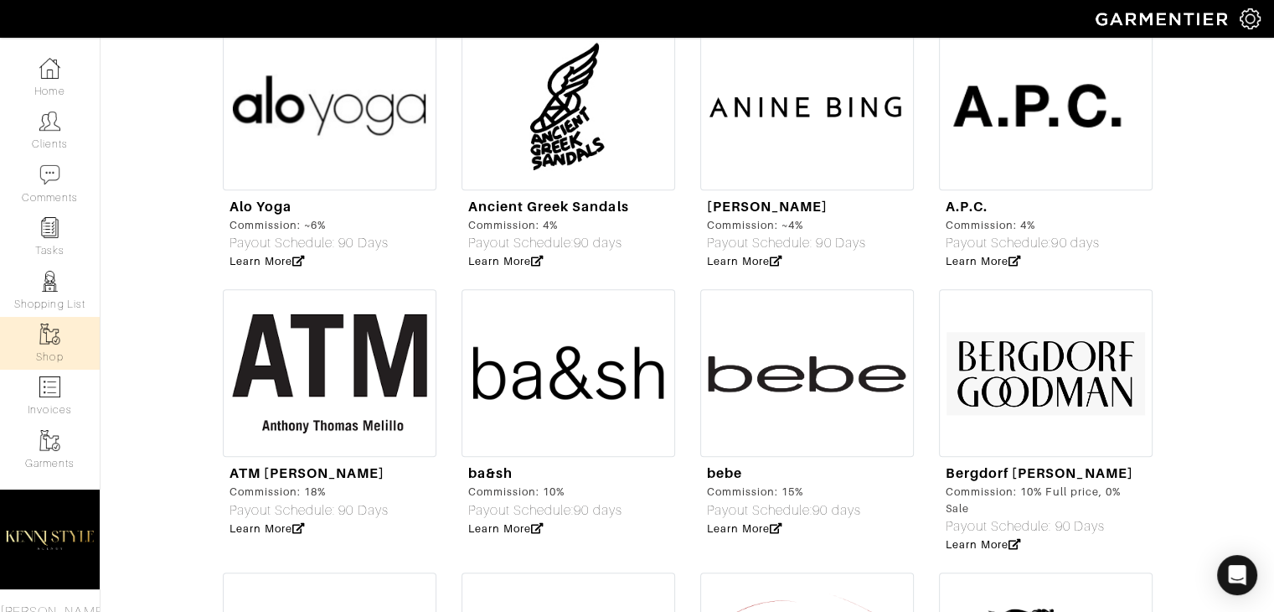
scroll to position [1699, 0]
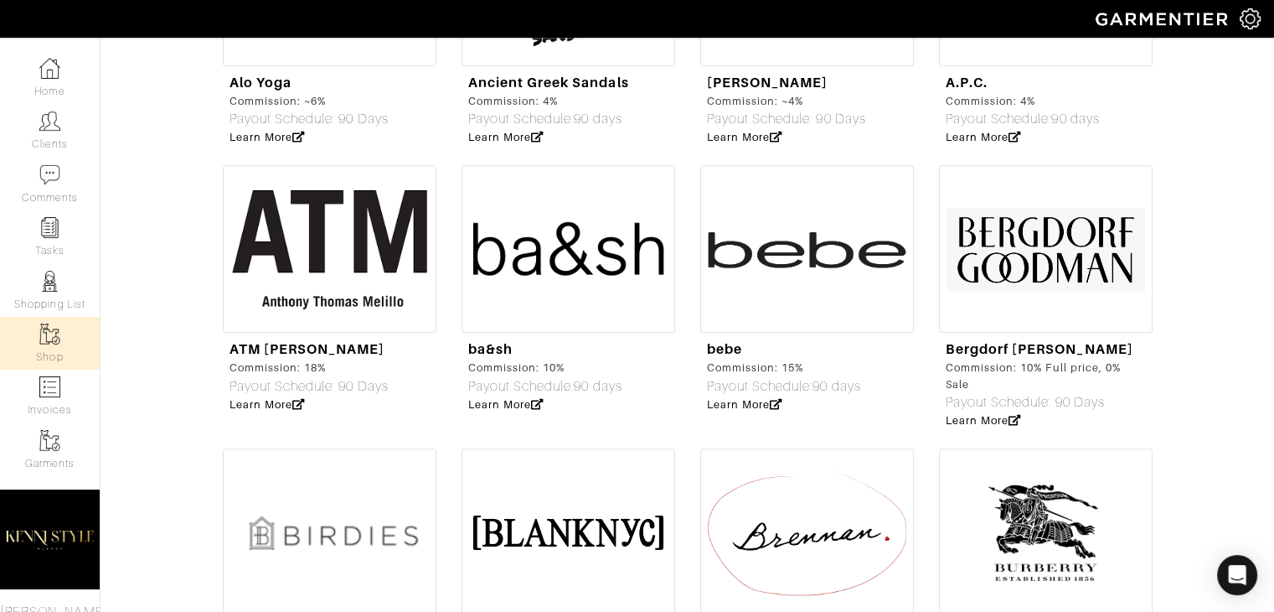
click at [988, 252] on img at bounding box center [1046, 249] width 214 height 168
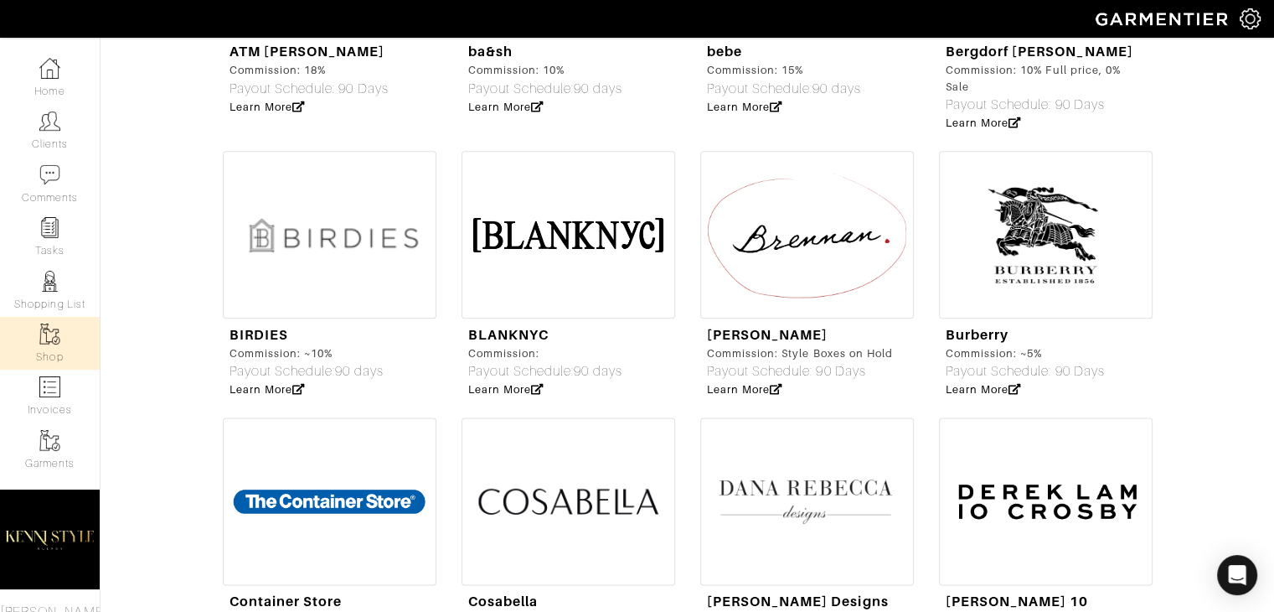
scroll to position [1990, 0]
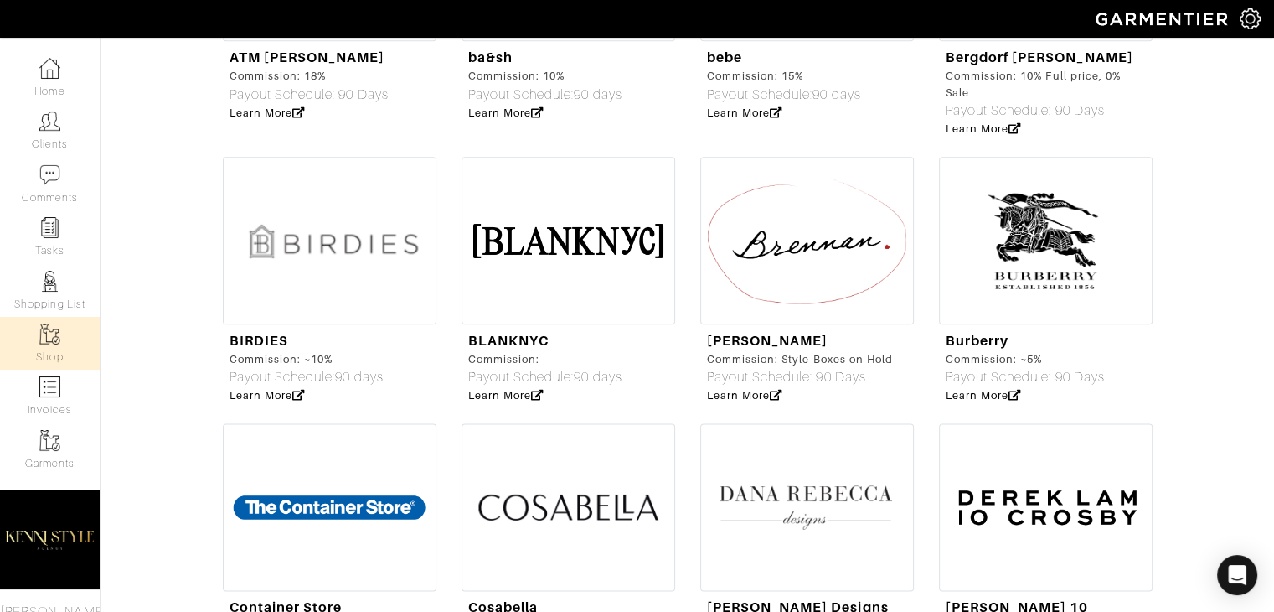
click at [1026, 216] on img at bounding box center [1046, 241] width 214 height 168
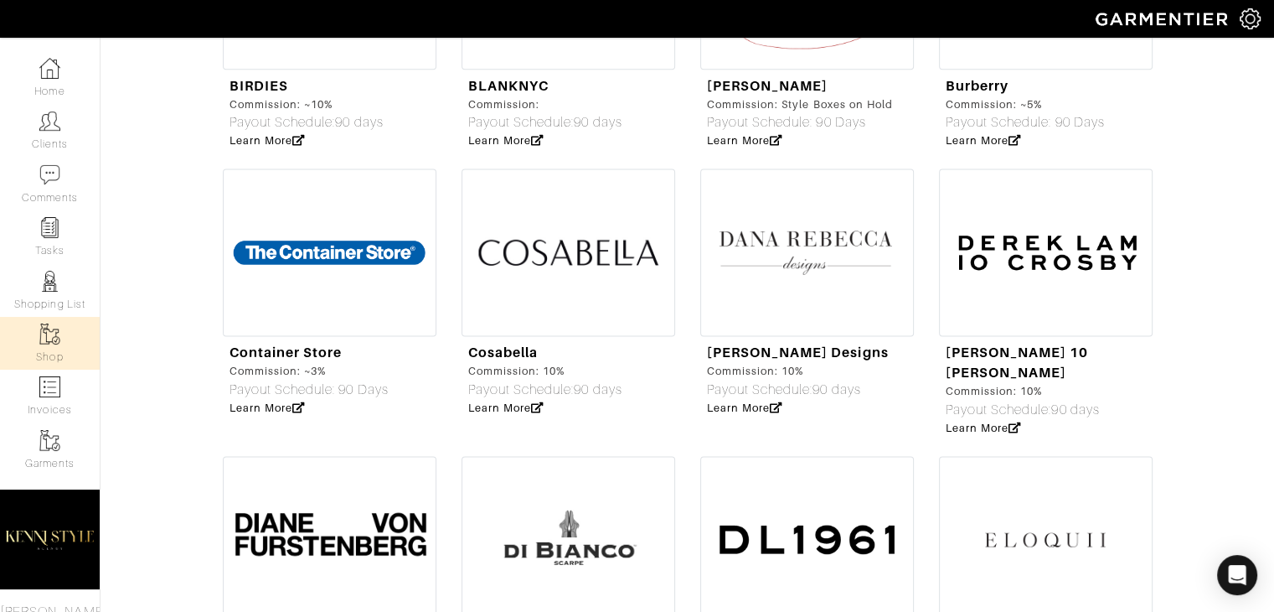
scroll to position [2290, 0]
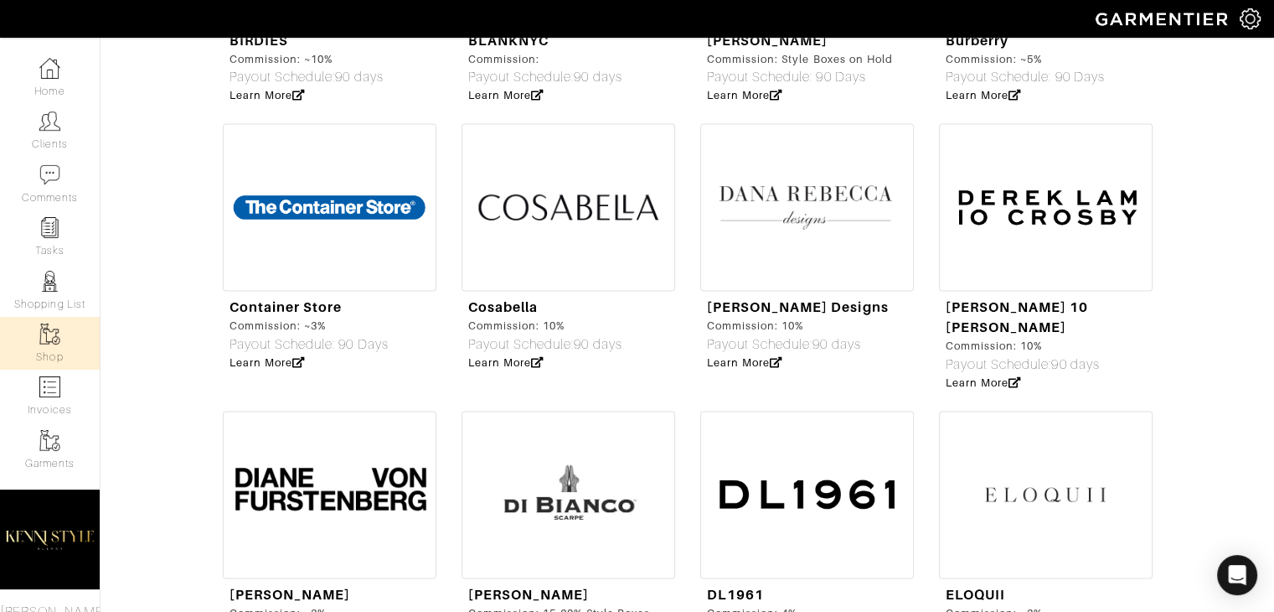
click at [969, 250] on img at bounding box center [1046, 207] width 214 height 168
drag, startPoint x: 305, startPoint y: 413, endPoint x: 259, endPoint y: 420, distance: 46.6
drag, startPoint x: 259, startPoint y: 420, endPoint x: 257, endPoint y: 453, distance: 33.5
click at [257, 453] on img at bounding box center [330, 494] width 214 height 168
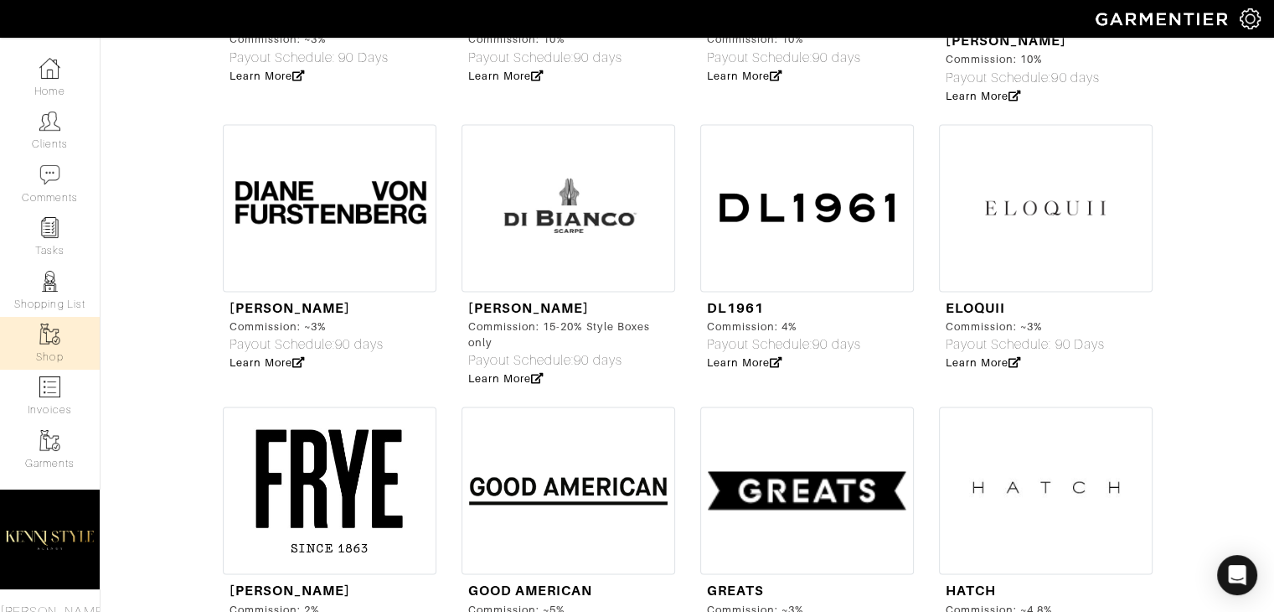
scroll to position [2583, 0]
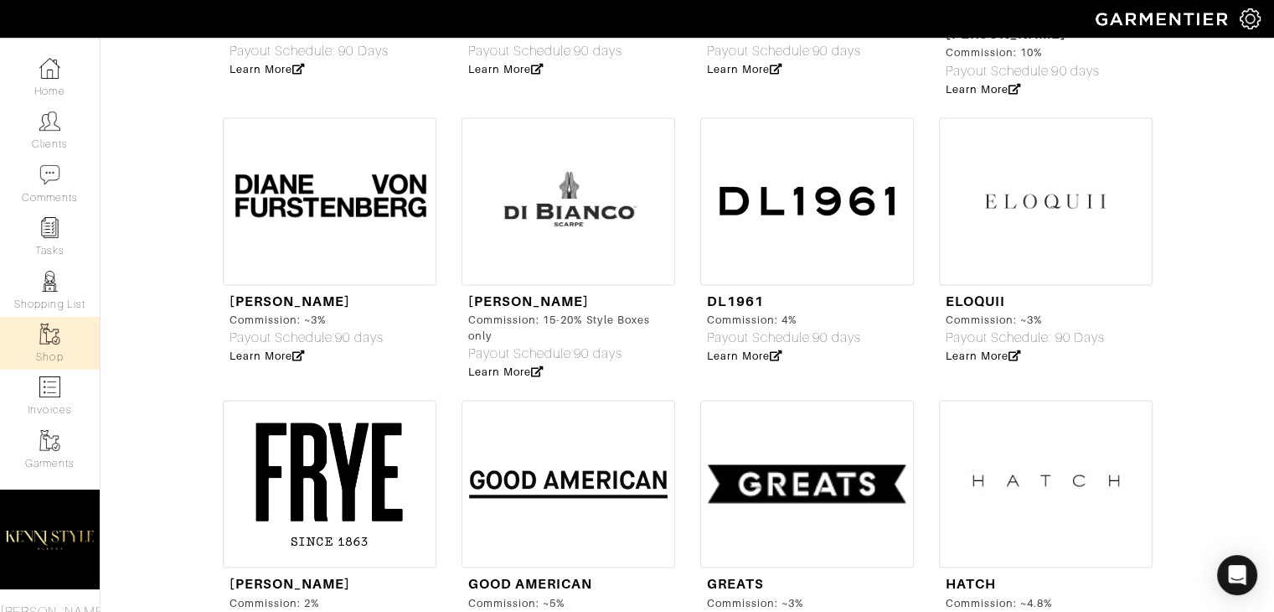
click at [1024, 176] on img at bounding box center [1046, 201] width 214 height 168
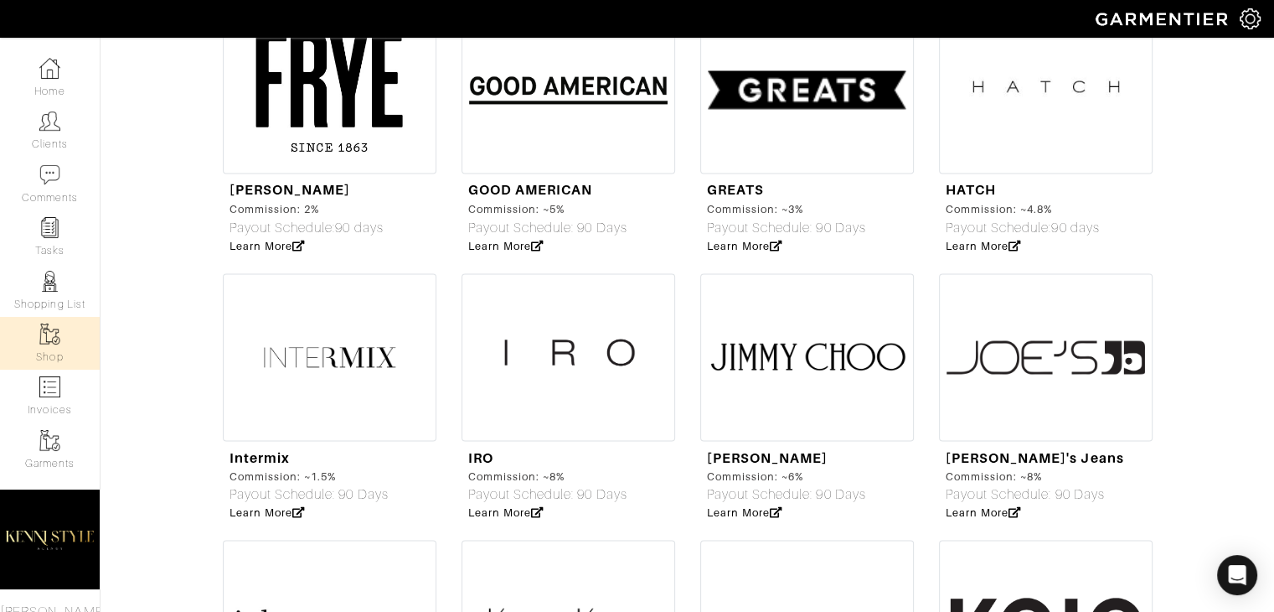
scroll to position [2981, 0]
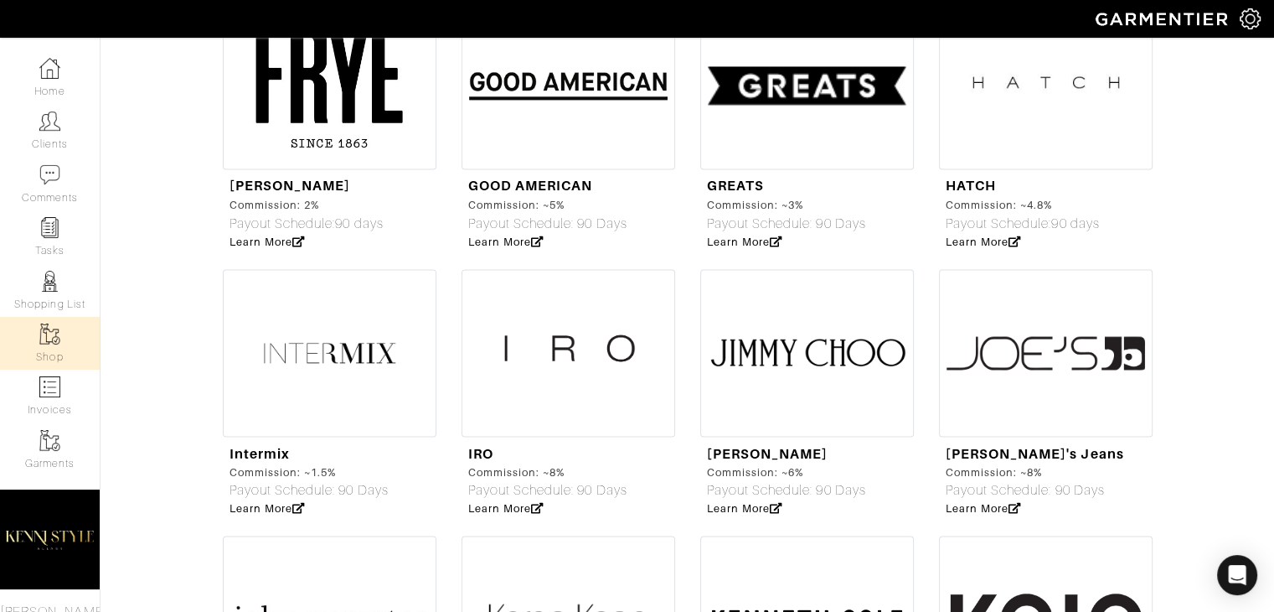
click at [723, 355] on img at bounding box center [807, 353] width 214 height 168
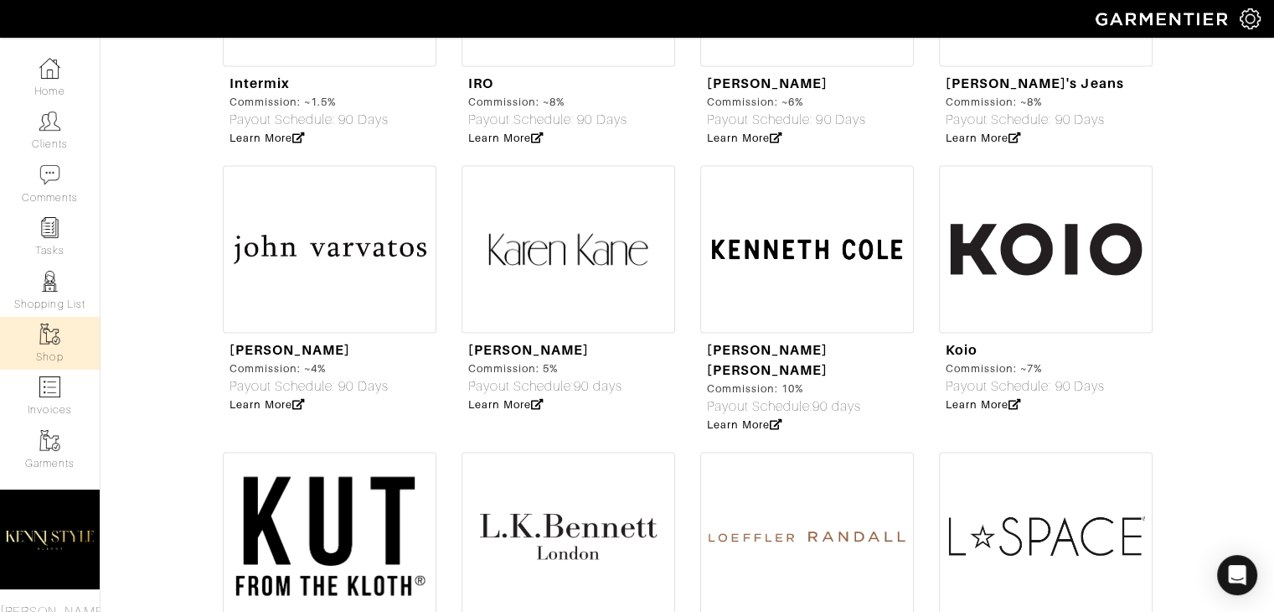
scroll to position [3352, 0]
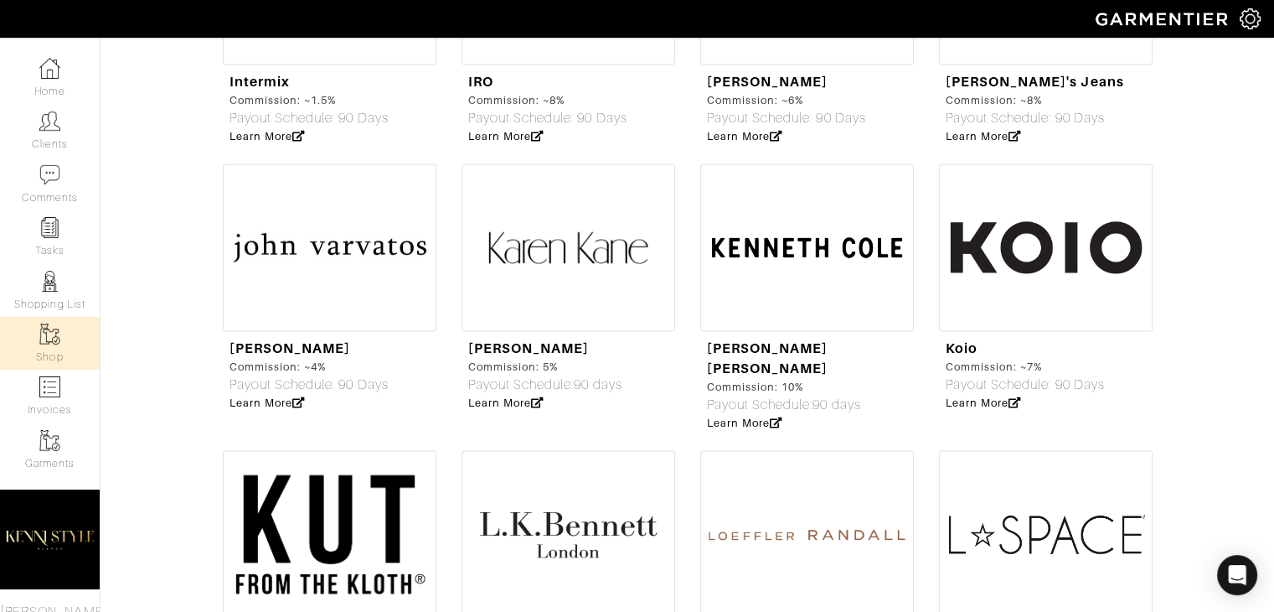
click at [563, 237] on img at bounding box center [569, 248] width 214 height 168
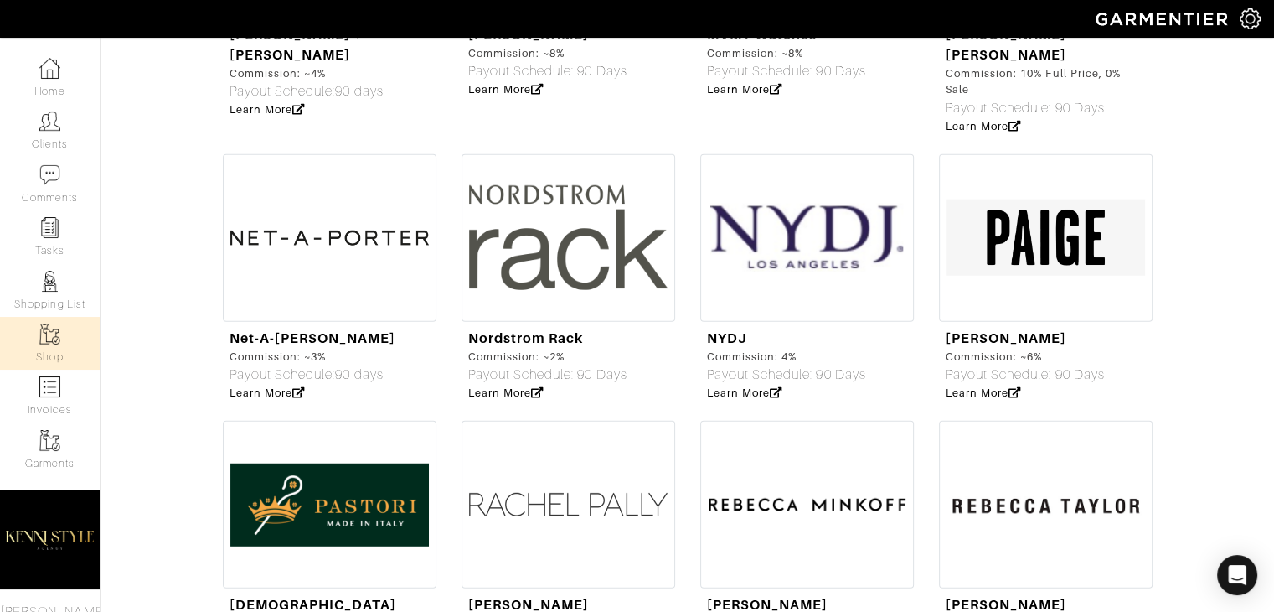
scroll to position [4519, 0]
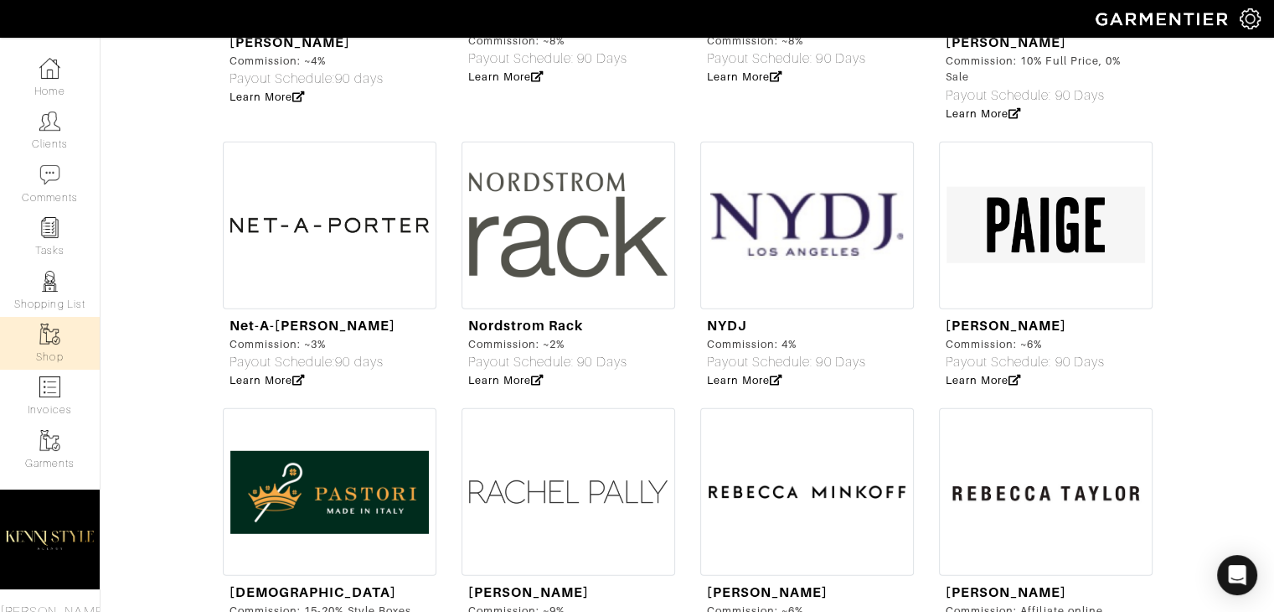
click at [310, 148] on img at bounding box center [330, 226] width 214 height 168
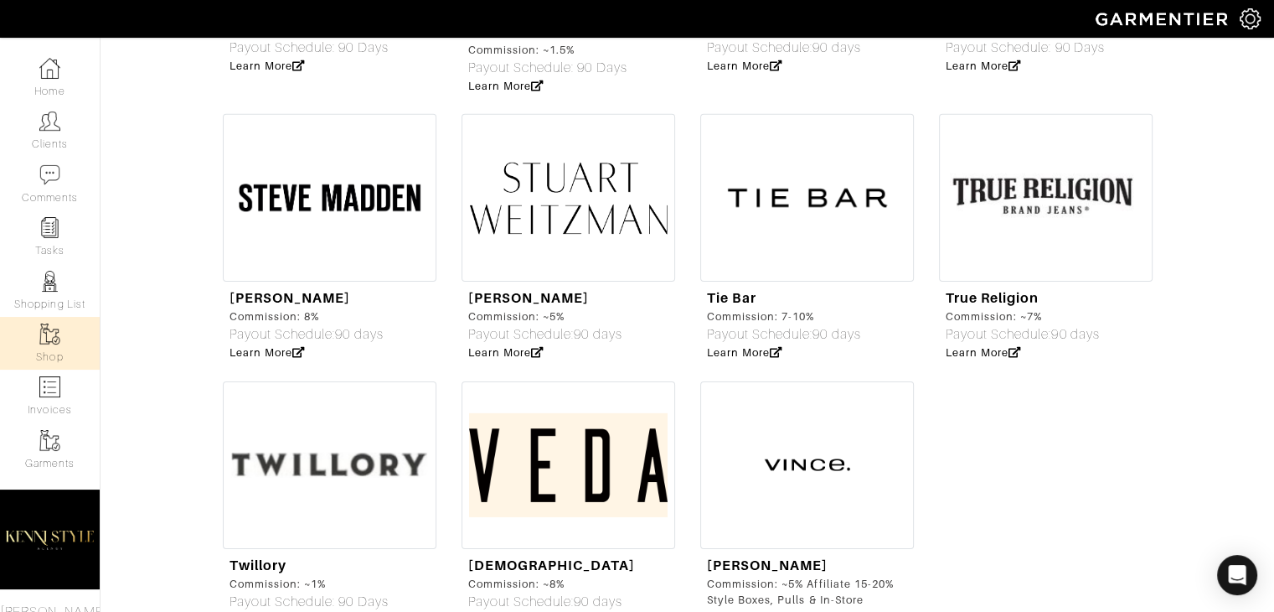
scroll to position [5408, 0]
